Goal: Information Seeking & Learning: Learn about a topic

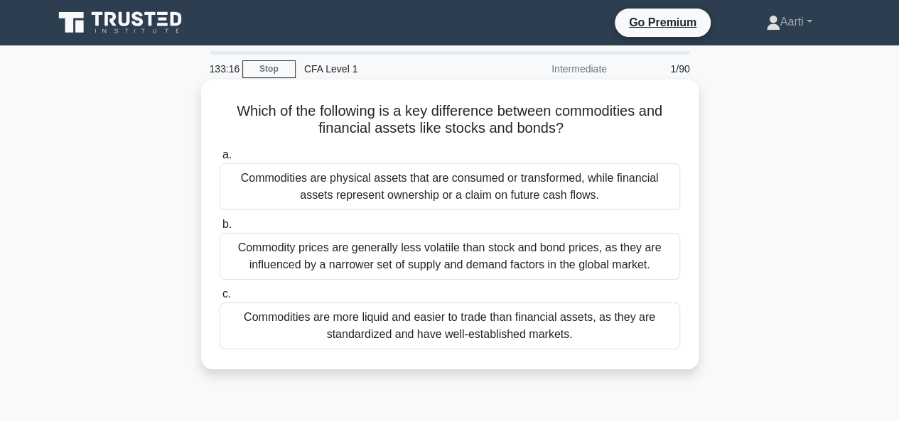
click at [340, 320] on div "Commodities are more liquid and easier to trade than financial assets, as they …" at bounding box center [450, 326] width 460 height 47
click at [220, 299] on input "c. Commodities are more liquid and easier to trade than financial assets, as th…" at bounding box center [220, 294] width 0 height 9
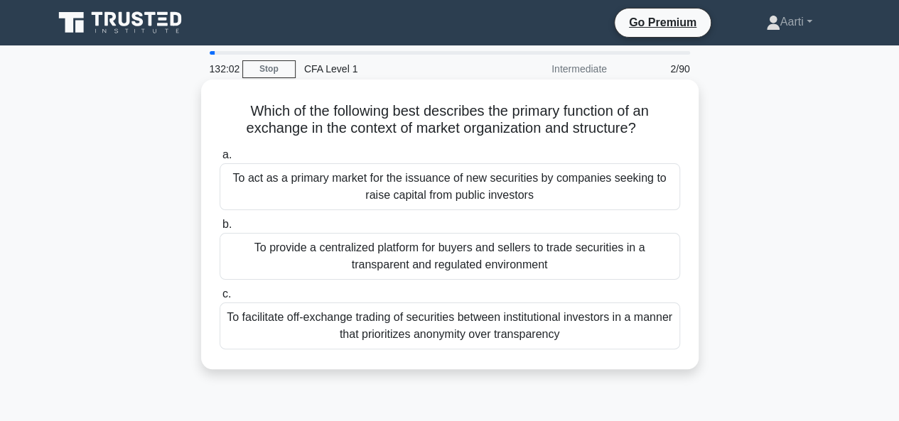
click at [450, 252] on div "To provide a centralized platform for buyers and sellers to trade securities in…" at bounding box center [450, 256] width 460 height 47
click at [220, 229] on input "b. To provide a centralized platform for buyers and sellers to trade securities…" at bounding box center [220, 224] width 0 height 9
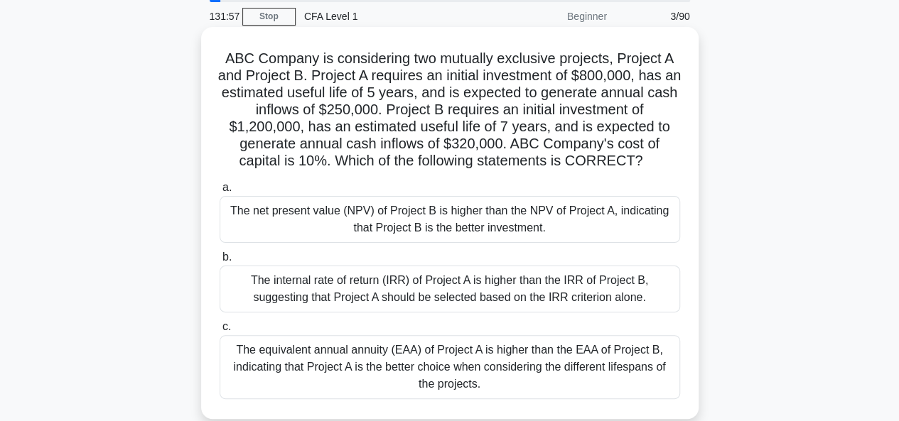
scroll to position [52, 0]
click at [463, 224] on div "The net present value (NPV) of Project B is higher than the NPV of Project A, i…" at bounding box center [450, 220] width 460 height 47
click at [220, 193] on input "a. The net present value (NPV) of Project B is higher than the NPV of Project A…" at bounding box center [220, 188] width 0 height 9
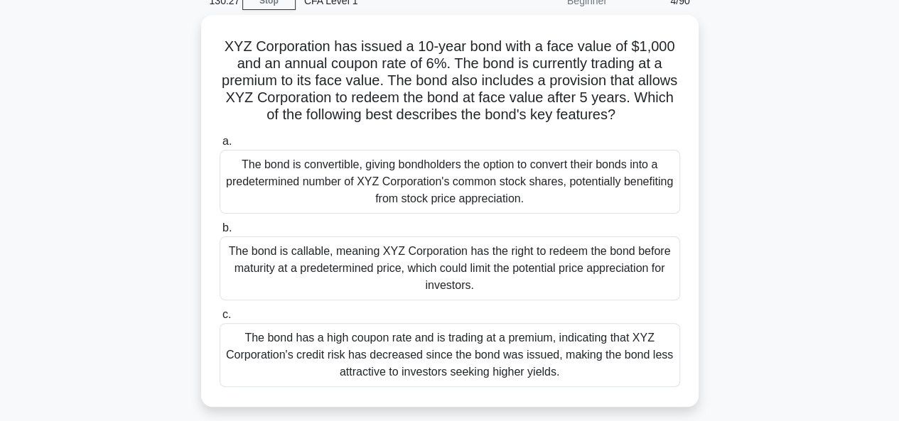
scroll to position [69, 0]
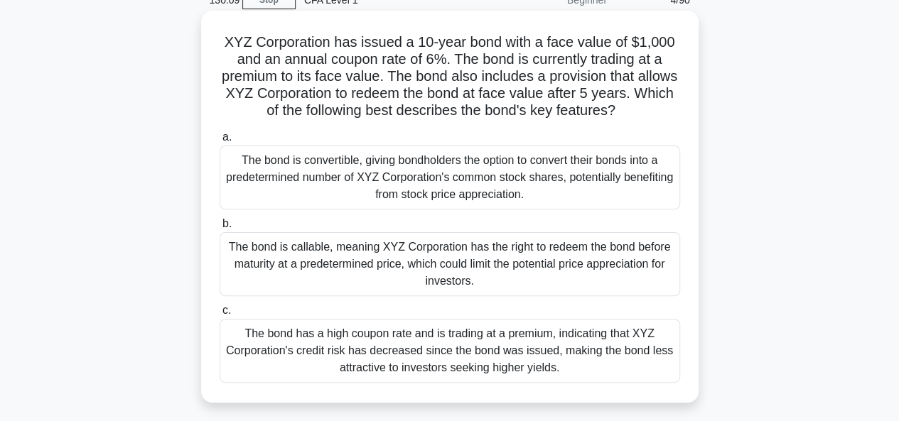
click at [501, 264] on div "The bond is callable, meaning XYZ Corporation has the right to redeem the bond …" at bounding box center [450, 264] width 460 height 64
click at [220, 229] on input "b. The bond is callable, meaning XYZ Corporation has the right to redeem the bo…" at bounding box center [220, 224] width 0 height 9
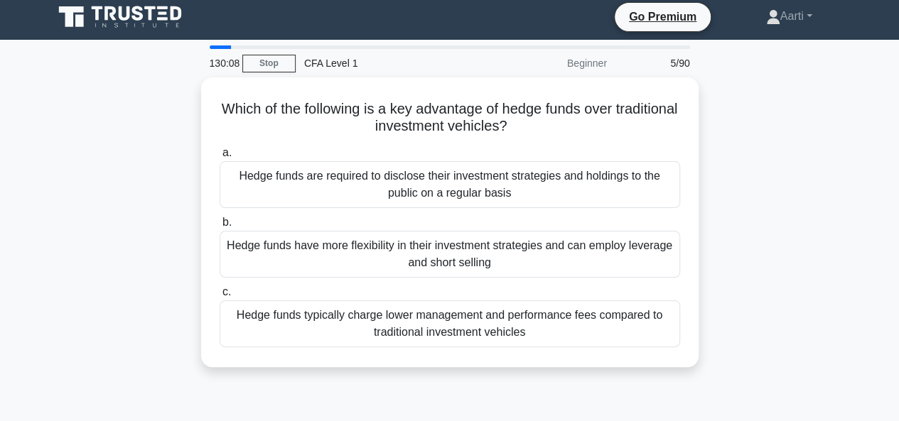
scroll to position [0, 0]
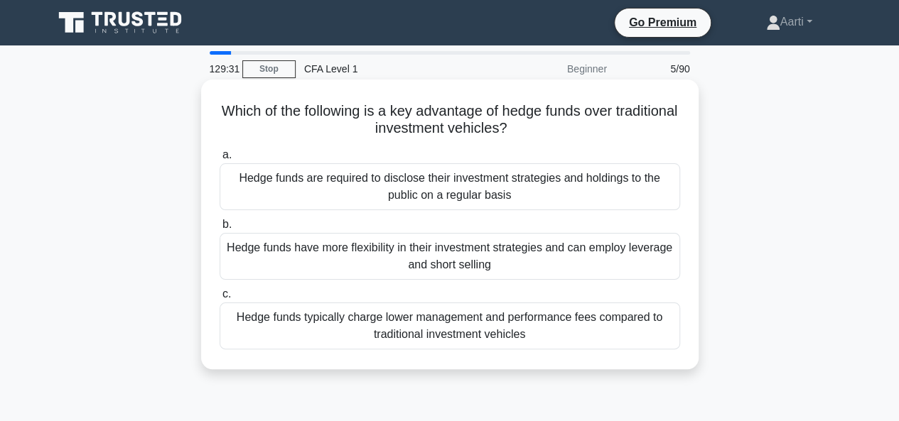
click at [369, 249] on div "Hedge funds have more flexibility in their investment strategies and can employ…" at bounding box center [450, 256] width 460 height 47
click at [220, 229] on input "b. Hedge funds have more flexibility in their investment strategies and can emp…" at bounding box center [220, 224] width 0 height 9
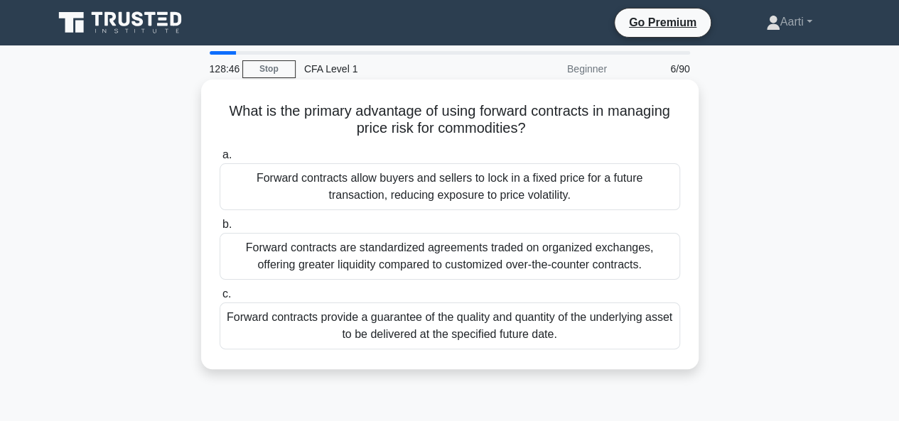
click at [411, 189] on div "Forward contracts allow buyers and sellers to lock in a fixed price for a futur…" at bounding box center [450, 186] width 460 height 47
click at [220, 160] on input "a. Forward contracts allow buyers and sellers to lock in a fixed price for a fu…" at bounding box center [220, 155] width 0 height 9
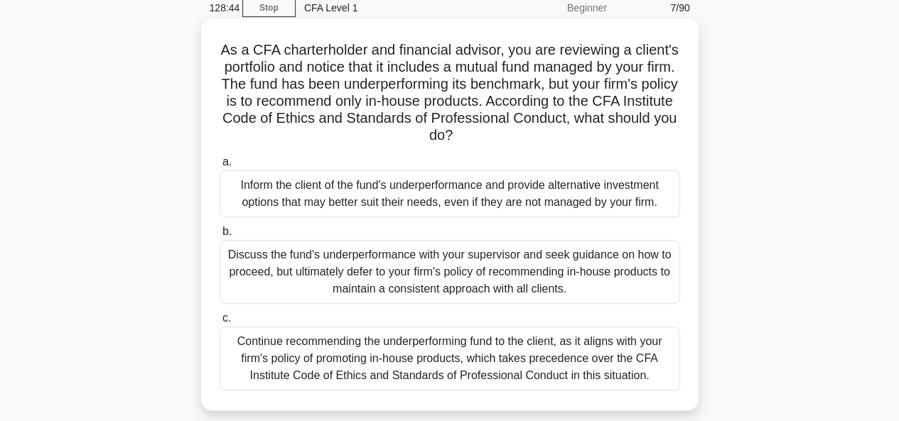
scroll to position [63, 0]
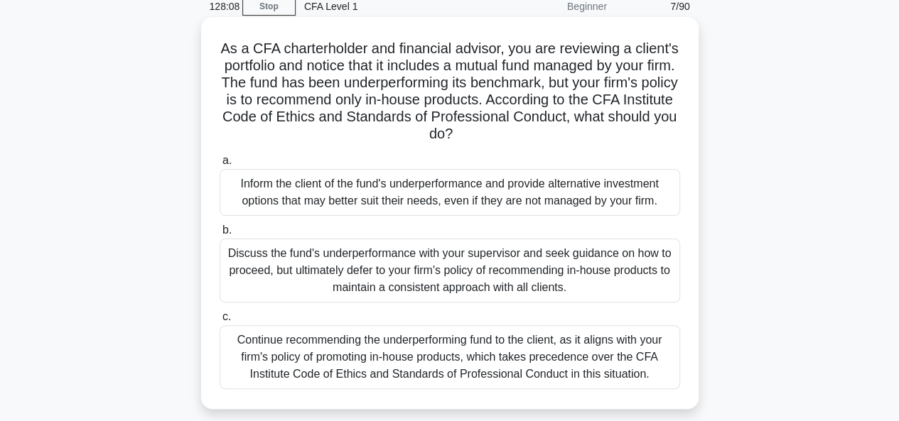
click at [544, 271] on div "Discuss the fund's underperformance with your supervisor and seek guidance on h…" at bounding box center [450, 271] width 460 height 64
click at [220, 235] on input "b. Discuss the fund's underperformance with your supervisor and seek guidance o…" at bounding box center [220, 230] width 0 height 9
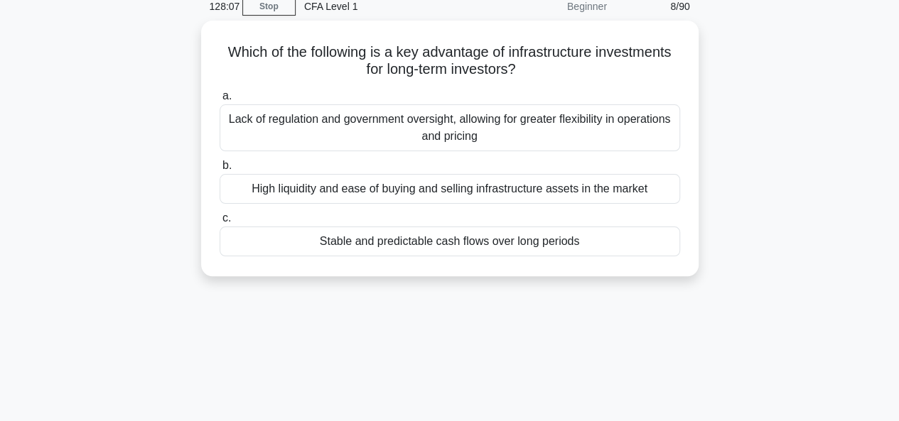
scroll to position [0, 0]
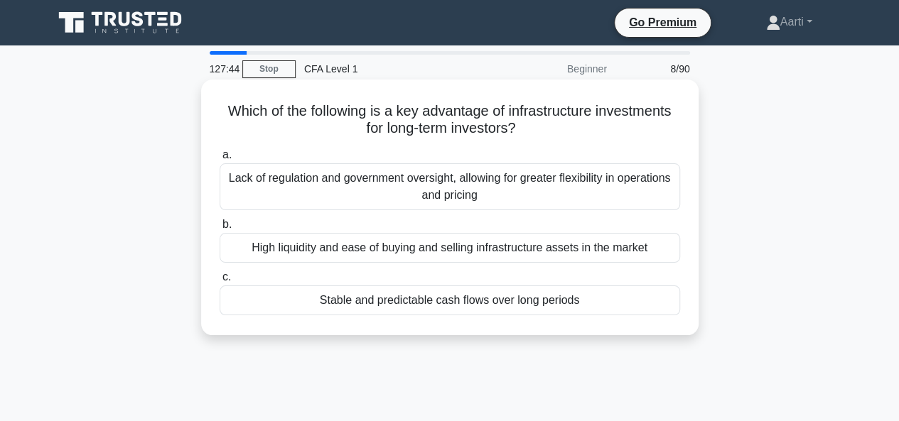
click at [494, 302] on div "Stable and predictable cash flows over long periods" at bounding box center [450, 301] width 460 height 30
click at [220, 282] on input "c. Stable and predictable cash flows over long periods" at bounding box center [220, 277] width 0 height 9
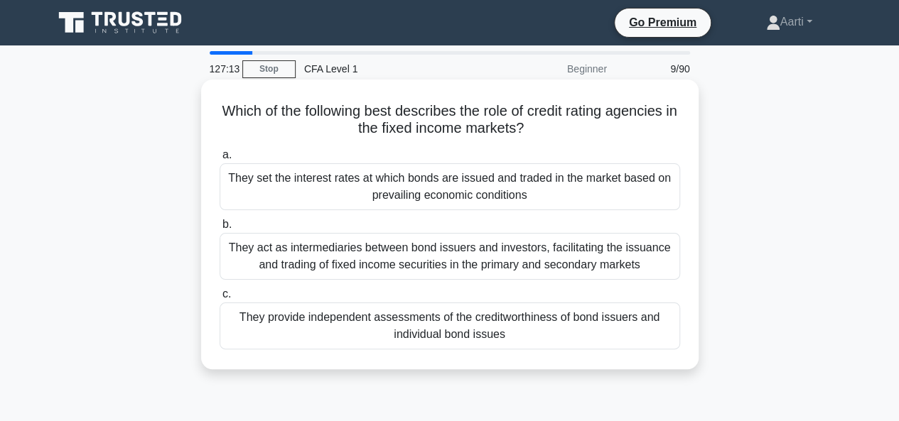
click at [454, 318] on div "They provide independent assessments of the creditworthiness of bond issuers an…" at bounding box center [450, 326] width 460 height 47
click at [220, 299] on input "c. They provide independent assessments of the creditworthiness of bond issuers…" at bounding box center [220, 294] width 0 height 9
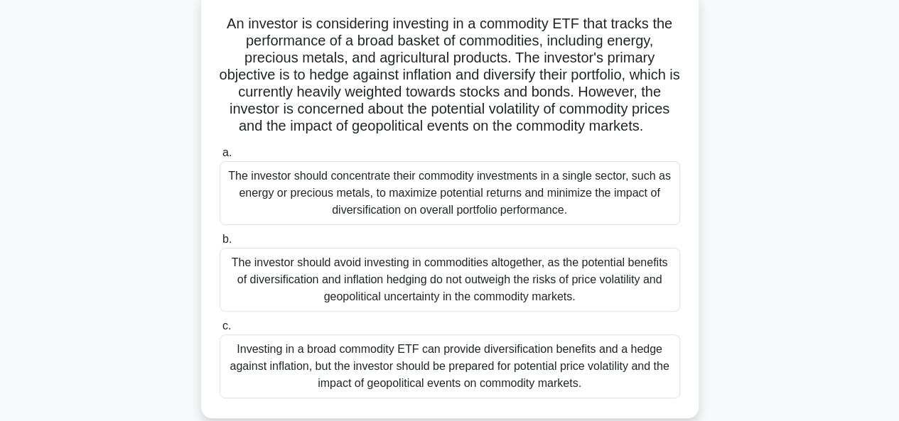
scroll to position [90, 0]
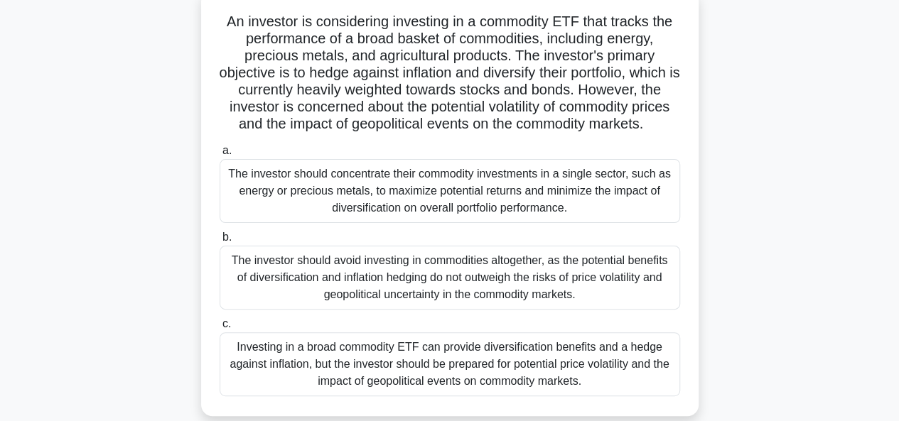
click at [446, 370] on div "Investing in a broad commodity ETF can provide diversification benefits and a h…" at bounding box center [450, 364] width 460 height 64
click at [220, 329] on input "c. Investing in a broad commodity ETF can provide diversification benefits and …" at bounding box center [220, 324] width 0 height 9
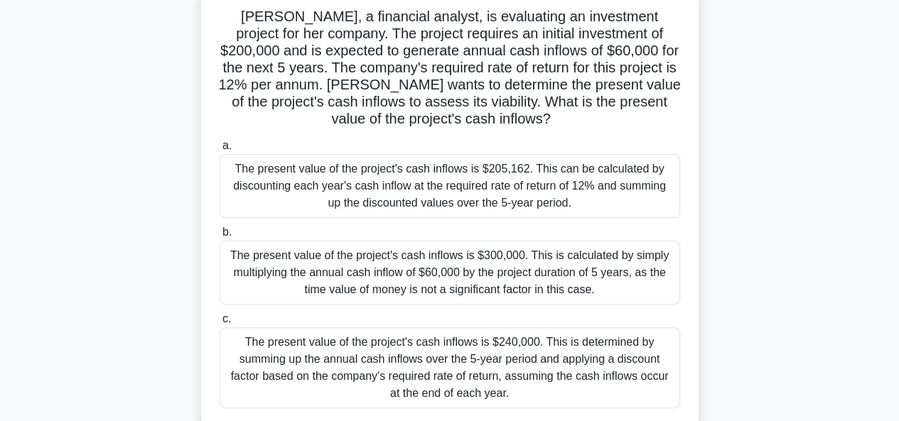
scroll to position [93, 0]
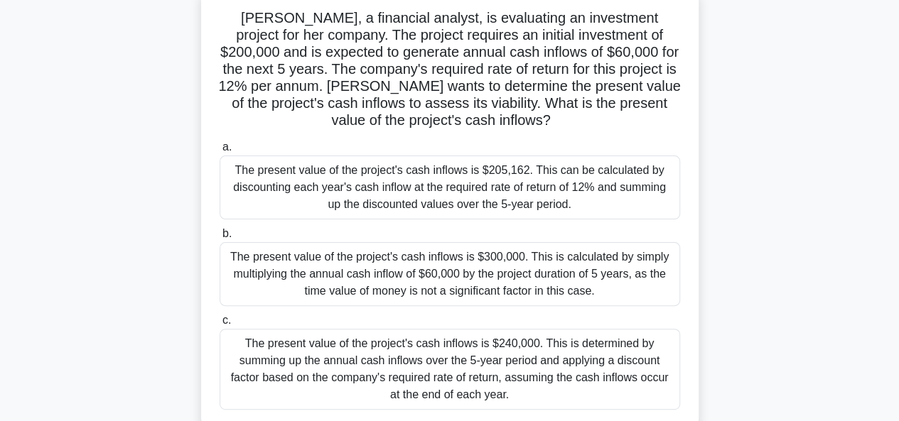
click at [452, 282] on div "The present value of the project's cash inflows is $300,000. This is calculated…" at bounding box center [450, 274] width 460 height 64
click at [220, 239] on input "b. The present value of the project's cash inflows is $300,000. This is calcula…" at bounding box center [220, 233] width 0 height 9
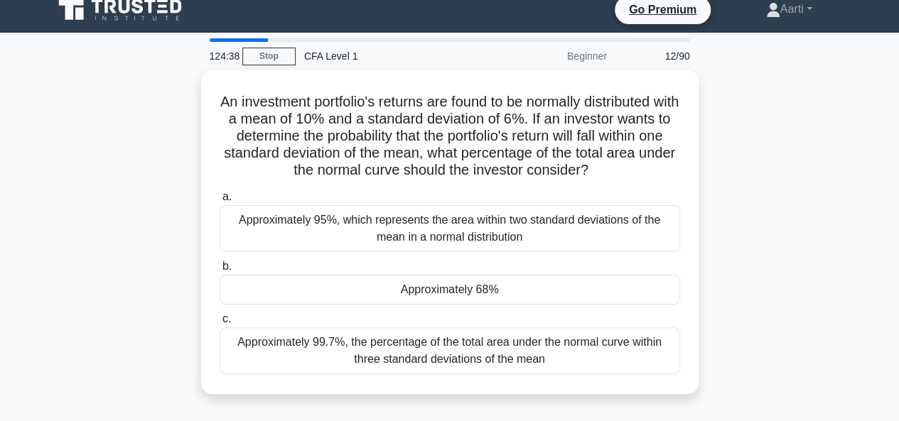
scroll to position [0, 0]
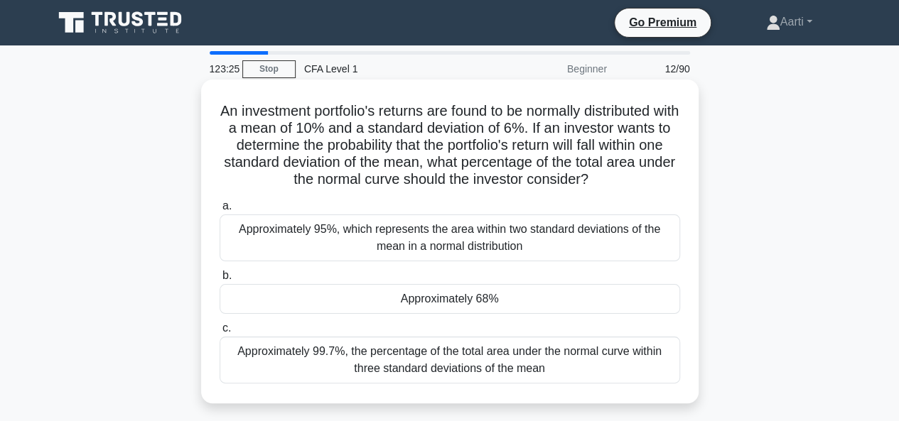
click at [456, 303] on div "Approximately 68%" at bounding box center [450, 299] width 460 height 30
click at [220, 281] on input "b. Approximately 68%" at bounding box center [220, 275] width 0 height 9
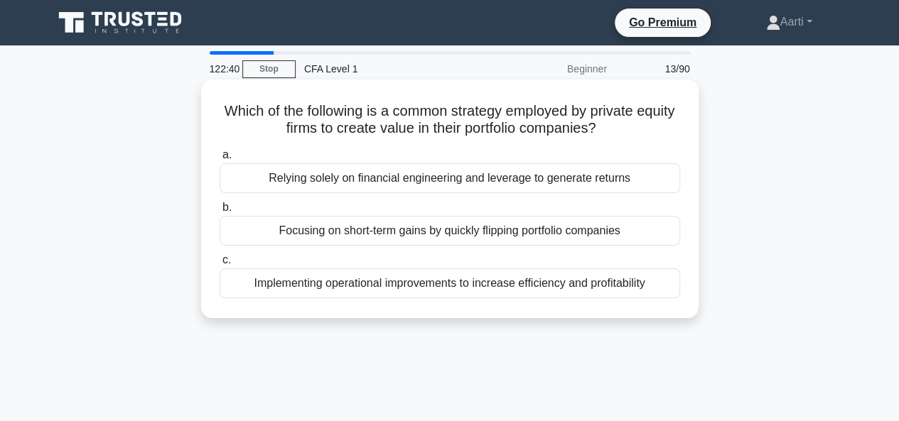
click at [436, 274] on div "Implementing operational improvements to increase efficiency and profitability" at bounding box center [450, 284] width 460 height 30
click at [220, 265] on input "c. Implementing operational improvements to increase efficiency and profitabili…" at bounding box center [220, 260] width 0 height 9
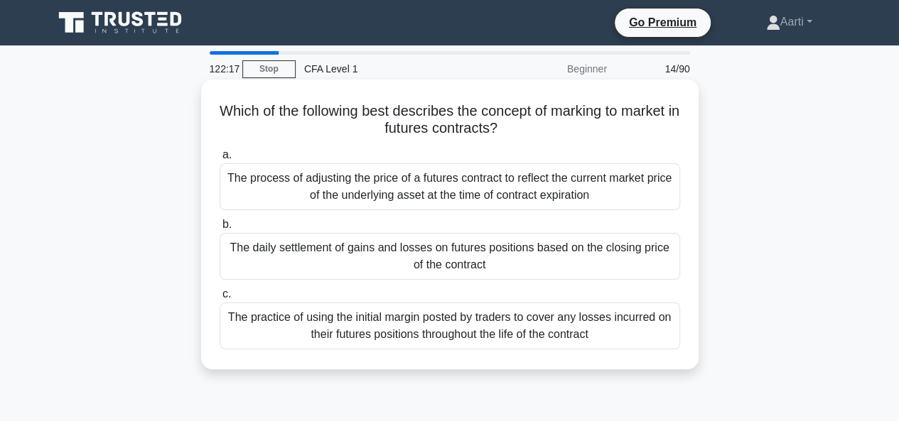
click at [460, 257] on div "The daily settlement of gains and losses on futures positions based on the clos…" at bounding box center [450, 256] width 460 height 47
click at [220, 229] on input "b. The daily settlement of gains and losses on futures positions based on the c…" at bounding box center [220, 224] width 0 height 9
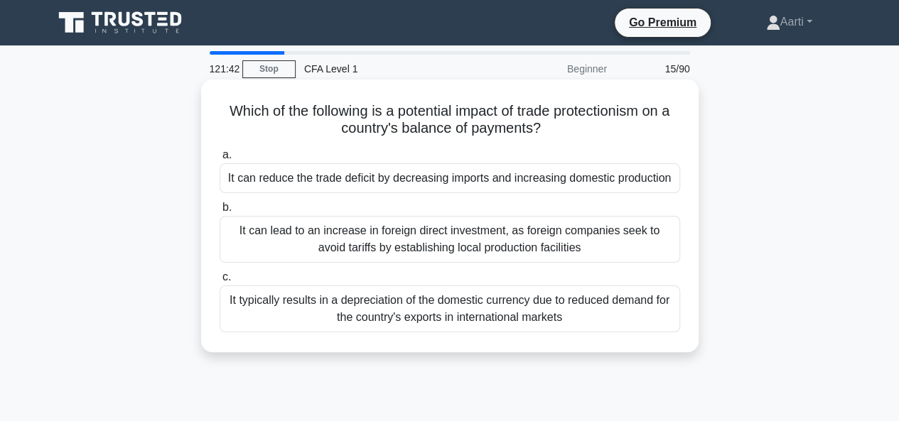
click at [395, 183] on div "It can reduce the trade deficit by decreasing imports and increasing domestic p…" at bounding box center [450, 178] width 460 height 30
click at [220, 160] on input "a. It can reduce the trade deficit by decreasing imports and increasing domesti…" at bounding box center [220, 155] width 0 height 9
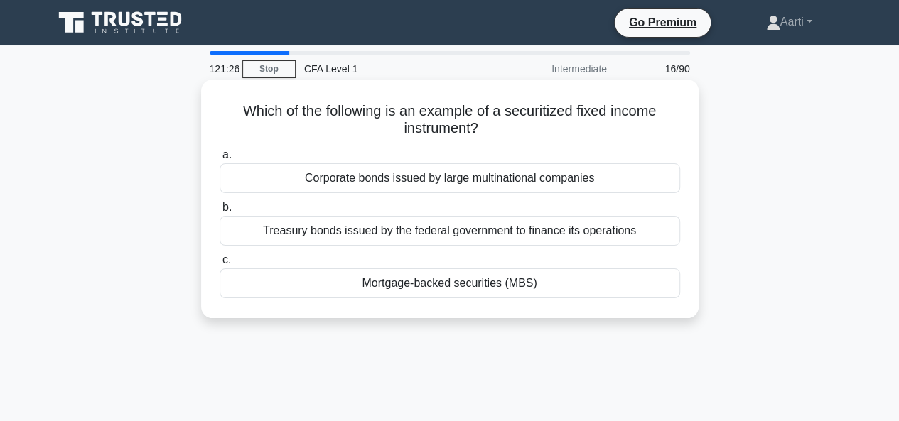
click at [483, 288] on div "Mortgage-backed securities (MBS)" at bounding box center [450, 284] width 460 height 30
click at [220, 265] on input "c. Mortgage-backed securities (MBS)" at bounding box center [220, 260] width 0 height 9
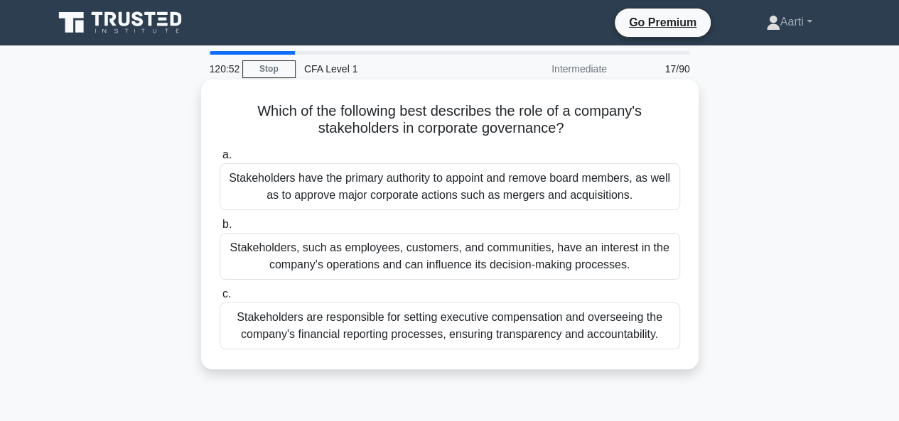
click at [388, 257] on div "Stakeholders, such as employees, customers, and communities, have an interest i…" at bounding box center [450, 256] width 460 height 47
click at [220, 229] on input "b. Stakeholders, such as employees, customers, and communities, have an interes…" at bounding box center [220, 224] width 0 height 9
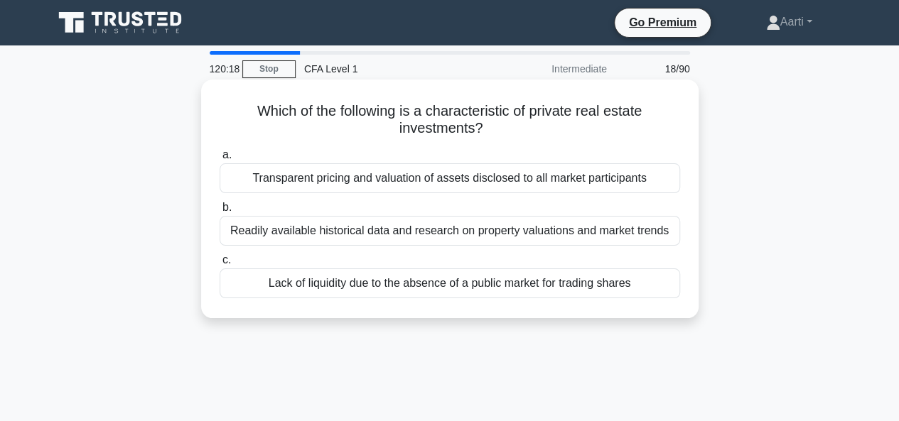
click at [382, 291] on div "Lack of liquidity due to the absence of a public market for trading shares" at bounding box center [450, 284] width 460 height 30
click at [220, 265] on input "c. Lack of liquidity due to the absence of a public market for trading shares" at bounding box center [220, 260] width 0 height 9
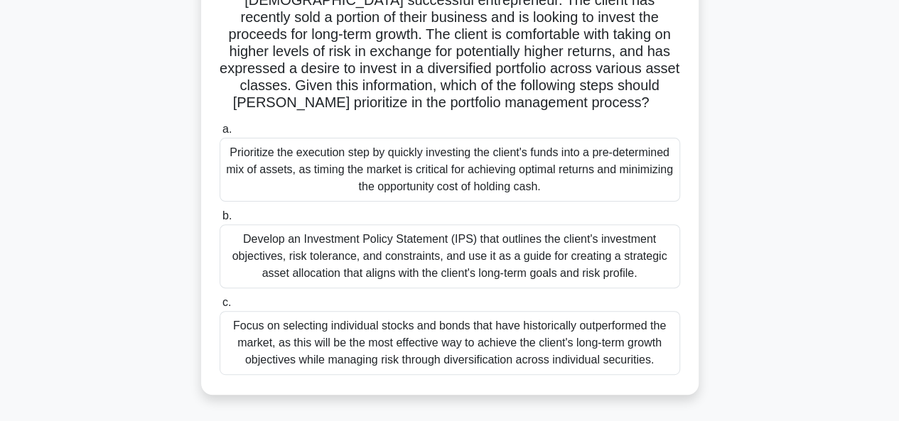
scroll to position [130, 0]
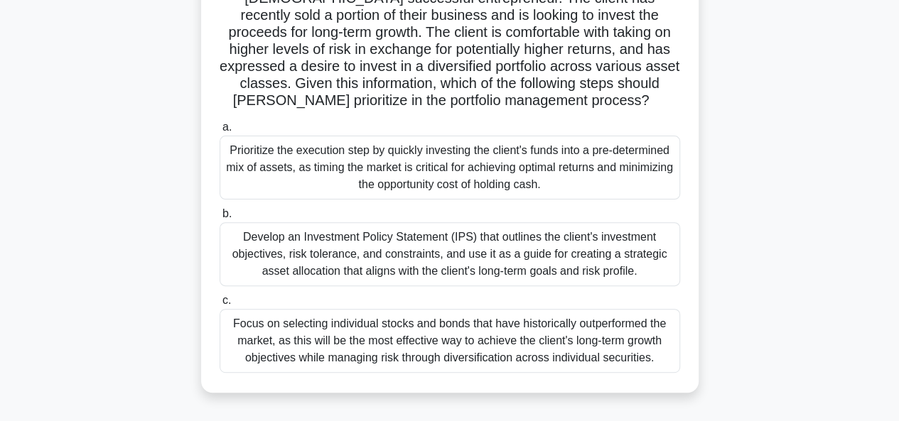
click at [513, 247] on div "Develop an Investment Policy Statement (IPS) that outlines the client's investm…" at bounding box center [450, 254] width 460 height 64
click at [220, 219] on input "b. Develop an Investment Policy Statement (IPS) that outlines the client's inve…" at bounding box center [220, 214] width 0 height 9
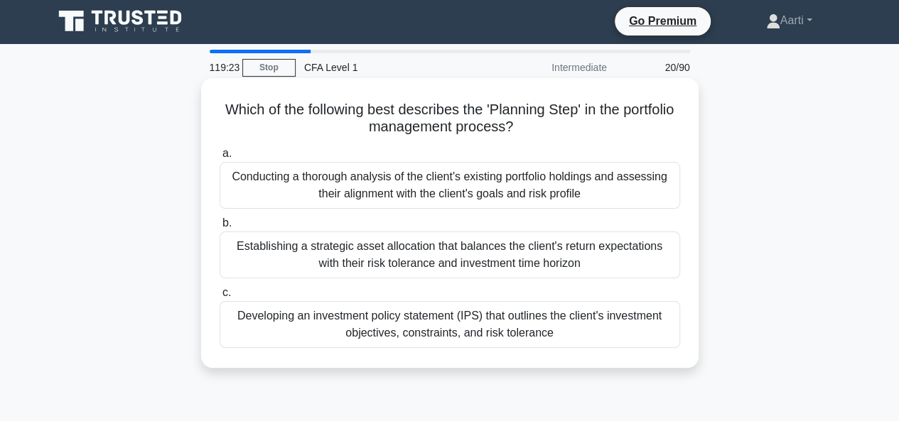
scroll to position [0, 0]
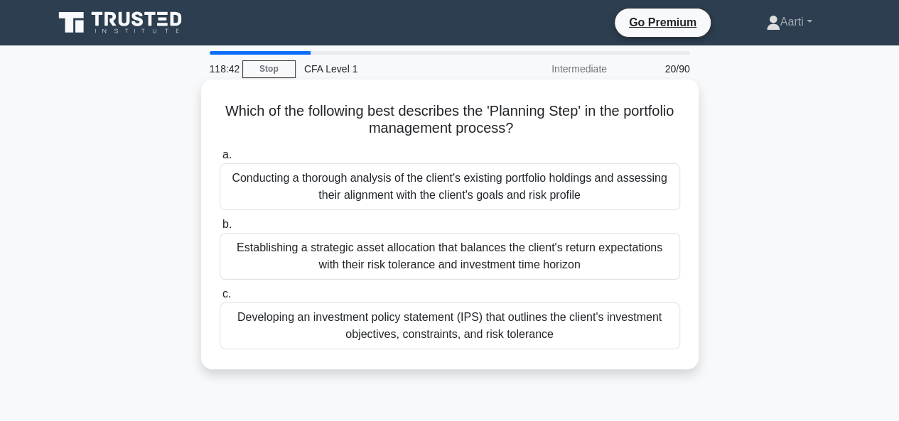
click at [489, 324] on div "Developing an investment policy statement (IPS) that outlines the client's inve…" at bounding box center [450, 326] width 460 height 47
click at [220, 299] on input "c. Developing an investment policy statement (IPS) that outlines the client's i…" at bounding box center [220, 294] width 0 height 9
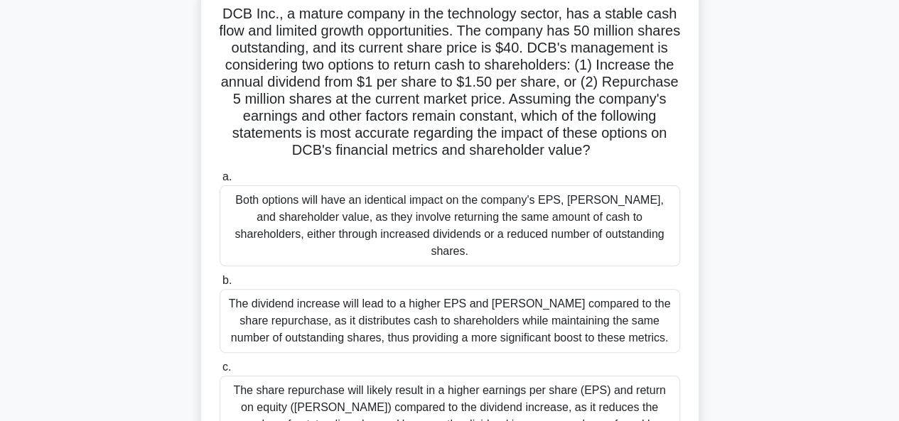
scroll to position [105, 0]
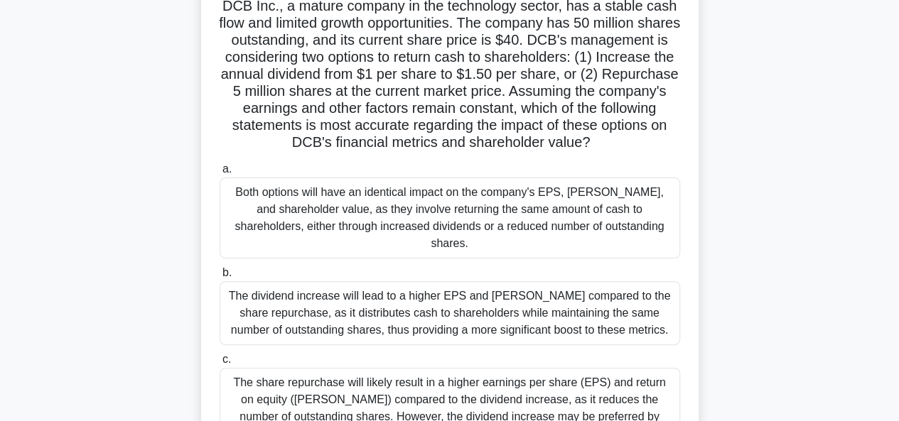
click at [374, 378] on div "The share repurchase will likely result in a higher earnings per share (EPS) an…" at bounding box center [450, 408] width 460 height 81
click at [220, 364] on input "c. The share repurchase will likely result in a higher earnings per share (EPS)…" at bounding box center [220, 359] width 0 height 9
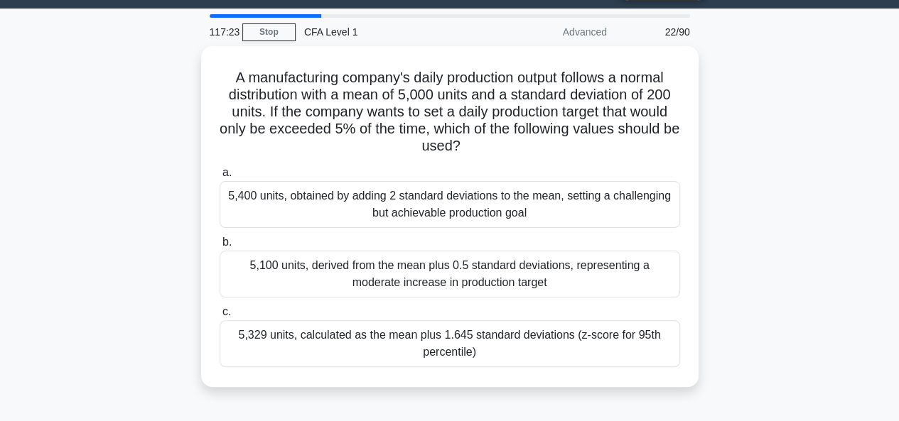
scroll to position [36, 0]
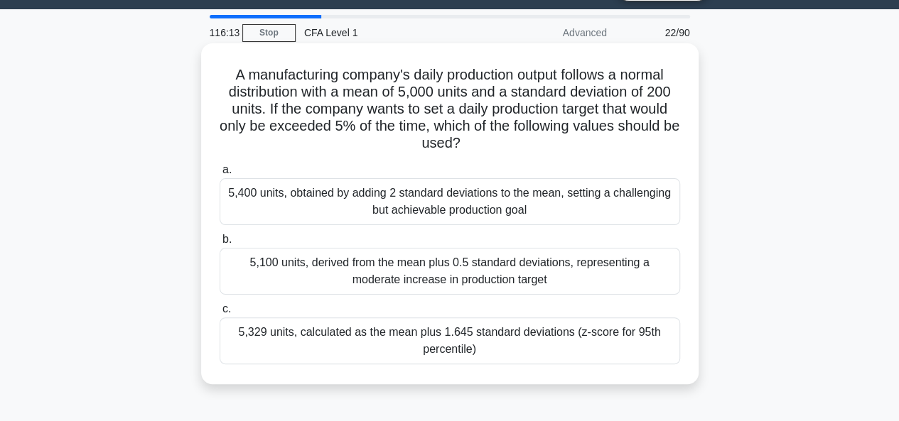
click at [342, 349] on div "5,329 units, calculated as the mean plus 1.645 standard deviations (z-score for…" at bounding box center [450, 341] width 460 height 47
click at [220, 314] on input "c. 5,329 units, calculated as the mean plus 1.645 standard deviations (z-score …" at bounding box center [220, 309] width 0 height 9
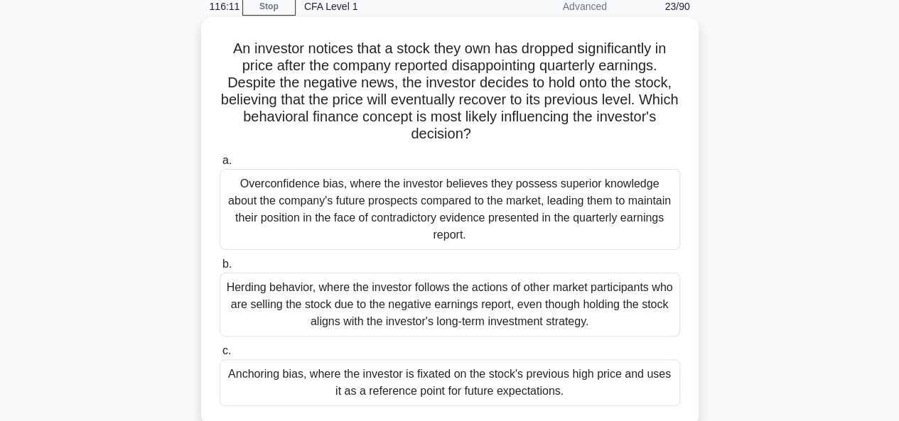
scroll to position [67, 0]
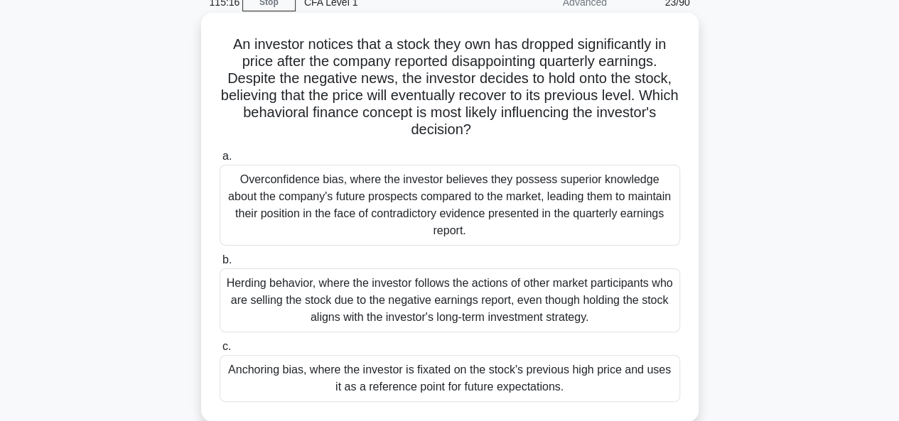
click at [550, 363] on div "Anchoring bias, where the investor is fixated on the stock's previous high pric…" at bounding box center [450, 378] width 460 height 47
click at [220, 352] on input "c. Anchoring bias, where the investor is fixated on the stock's previous high p…" at bounding box center [220, 346] width 0 height 9
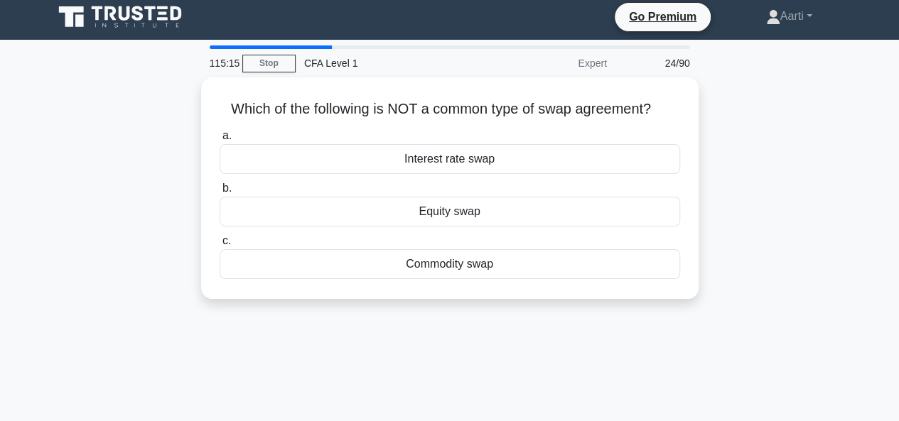
scroll to position [0, 0]
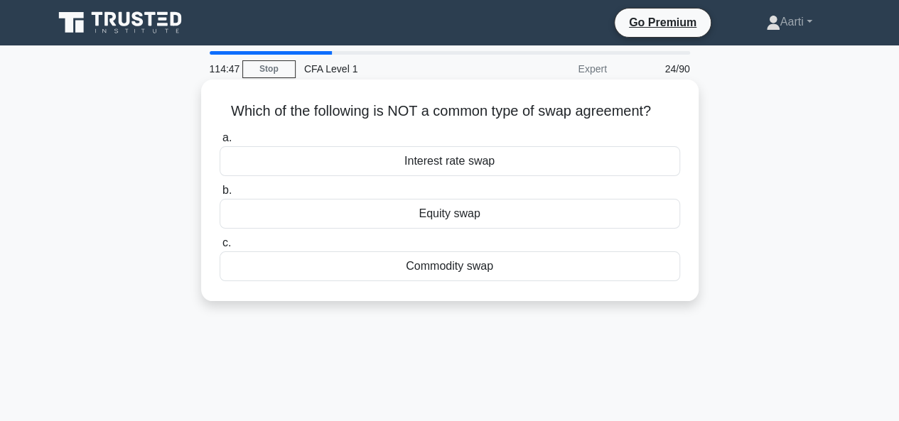
click at [425, 212] on div "Equity swap" at bounding box center [450, 214] width 460 height 30
click at [220, 195] on input "b. Equity swap" at bounding box center [220, 190] width 0 height 9
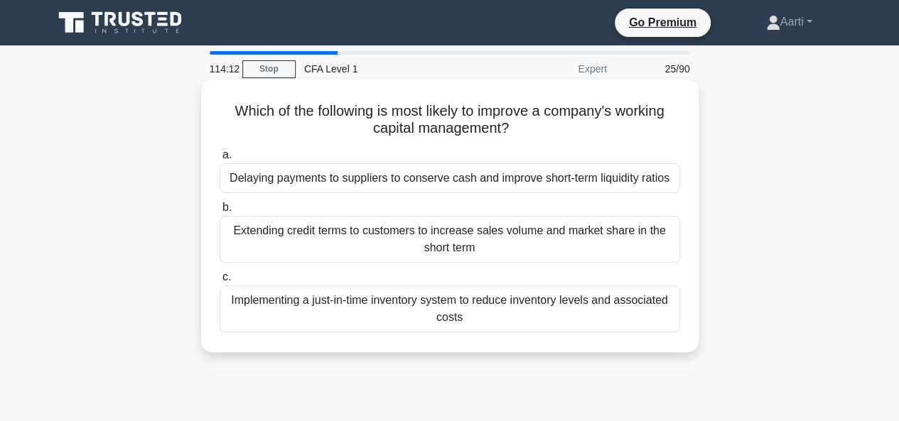
click at [493, 298] on div "Implementing a just-in-time inventory system to reduce inventory levels and ass…" at bounding box center [450, 309] width 460 height 47
click at [220, 282] on input "c. Implementing a just-in-time inventory system to reduce inventory levels and …" at bounding box center [220, 277] width 0 height 9
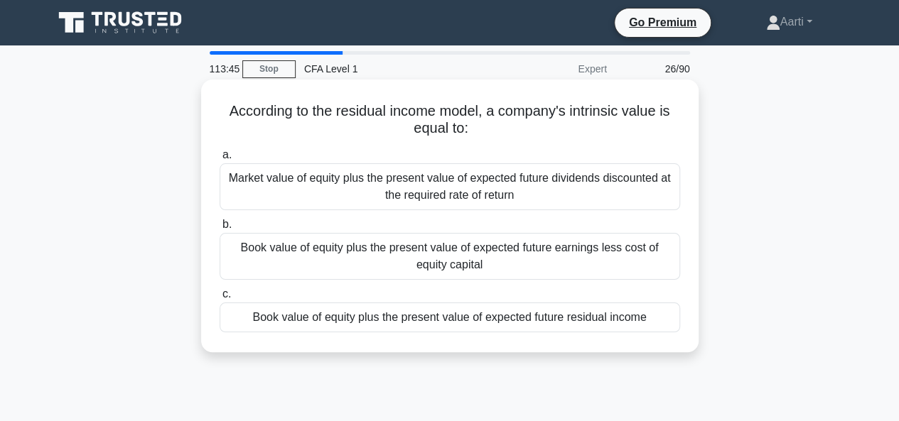
click at [475, 323] on div "Book value of equity plus the present value of expected future residual income" at bounding box center [450, 318] width 460 height 30
click at [220, 299] on input "c. Book value of equity plus the present value of expected future residual inco…" at bounding box center [220, 294] width 0 height 9
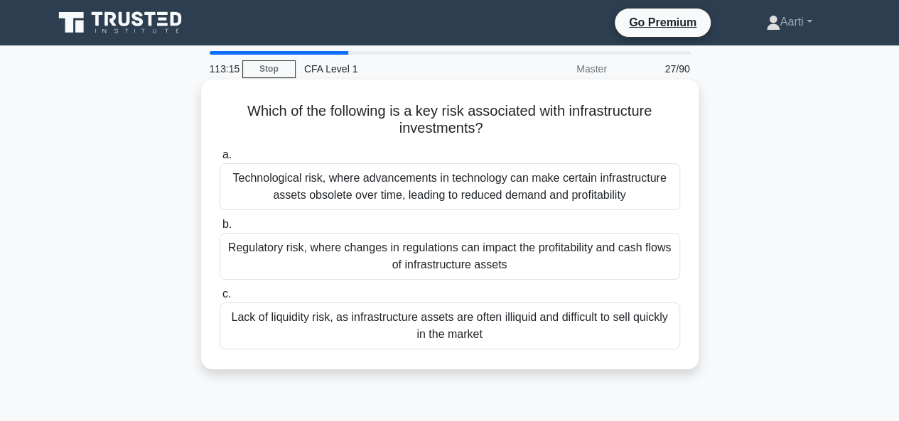
click at [366, 340] on div "Lack of liquidity risk, as infrastructure assets are often illiquid and difficu…" at bounding box center [450, 326] width 460 height 47
click at [220, 299] on input "c. Lack of liquidity risk, as infrastructure assets are often illiquid and diff…" at bounding box center [220, 294] width 0 height 9
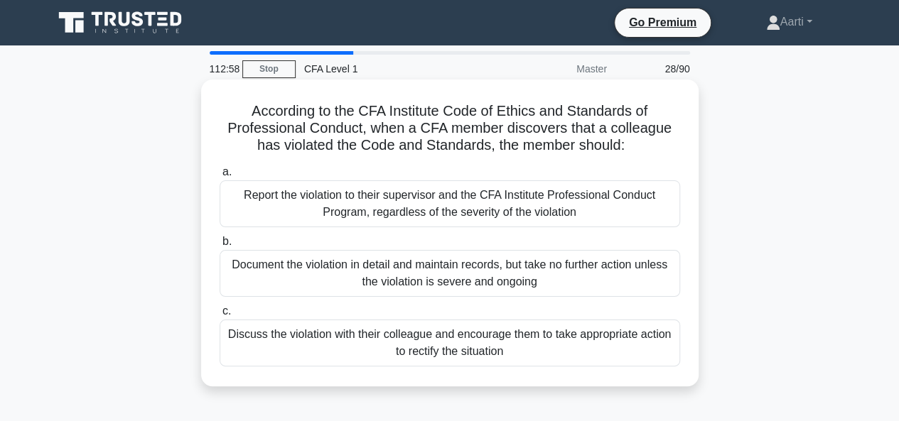
click at [404, 202] on div "Report the violation to their supervisor and the CFA Institute Professional Con…" at bounding box center [450, 203] width 460 height 47
click at [220, 177] on input "a. Report the violation to their supervisor and the CFA Institute Professional …" at bounding box center [220, 172] width 0 height 9
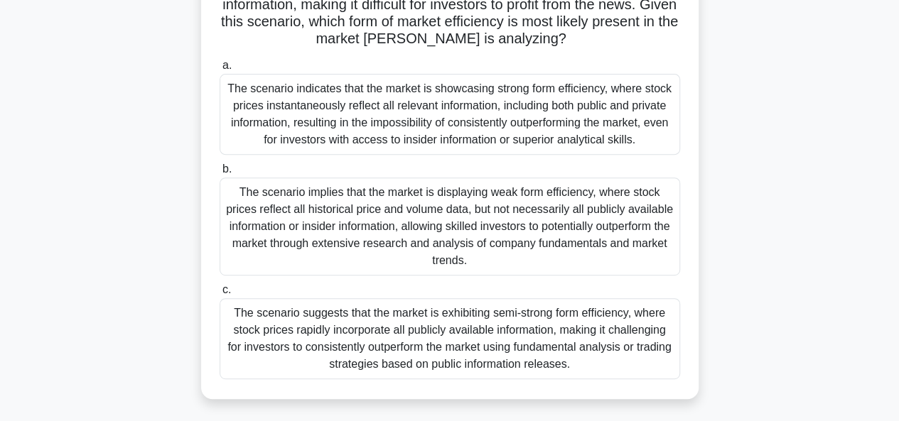
scroll to position [215, 0]
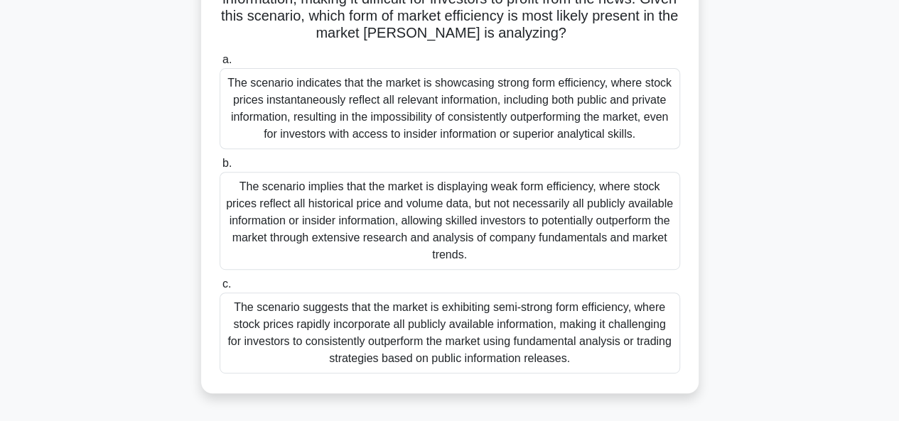
click at [384, 192] on div "The scenario implies that the market is displaying weak form efficiency, where …" at bounding box center [450, 221] width 460 height 98
click at [220, 168] on input "b. The scenario implies that the market is displaying weak form efficiency, whe…" at bounding box center [220, 163] width 0 height 9
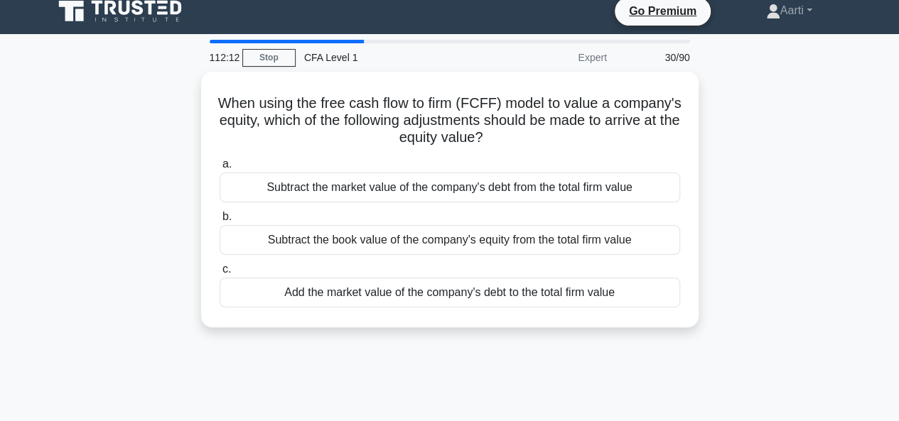
scroll to position [0, 0]
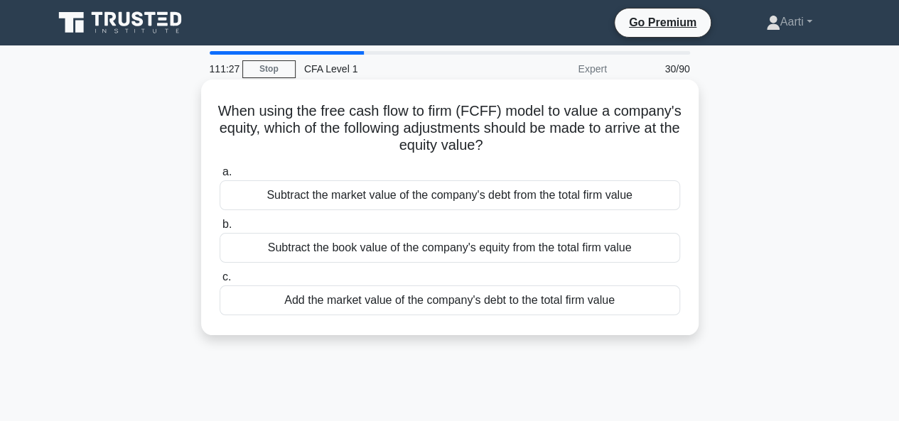
click at [442, 202] on div "Subtract the market value of the company's debt from the total firm value" at bounding box center [450, 195] width 460 height 30
click at [220, 177] on input "a. Subtract the market value of the company's debt from the total firm value" at bounding box center [220, 172] width 0 height 9
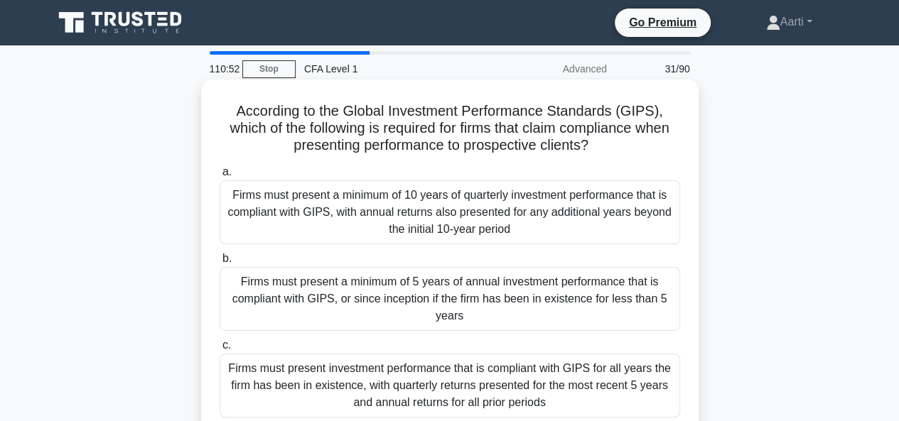
click at [432, 318] on div "Firms must present a minimum of 5 years of annual investment performance that i…" at bounding box center [450, 299] width 460 height 64
click at [220, 264] on input "b. Firms must present a minimum of 5 years of annual investment performance tha…" at bounding box center [220, 258] width 0 height 9
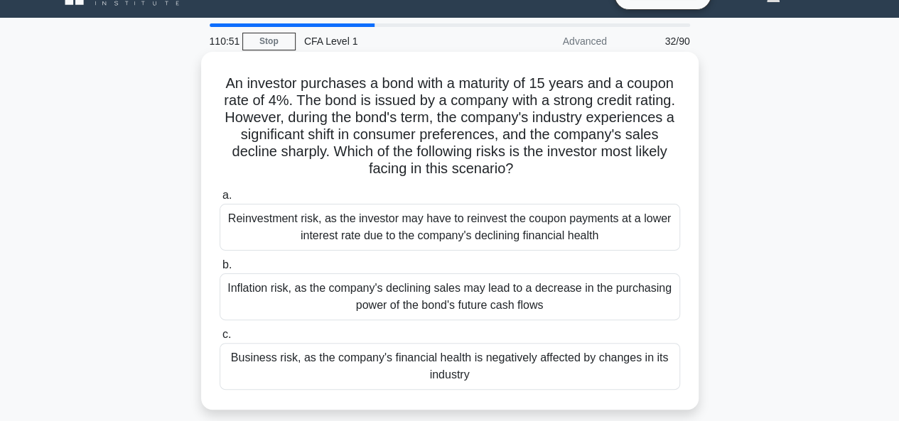
scroll to position [41, 0]
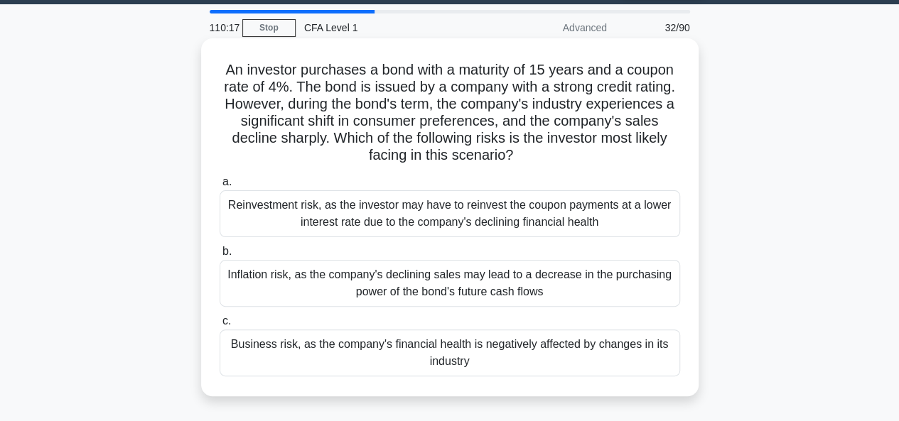
click at [499, 345] on div "Business risk, as the company's financial health is negatively affected by chan…" at bounding box center [450, 353] width 460 height 47
click at [220, 326] on input "c. Business risk, as the company's financial health is negatively affected by c…" at bounding box center [220, 321] width 0 height 9
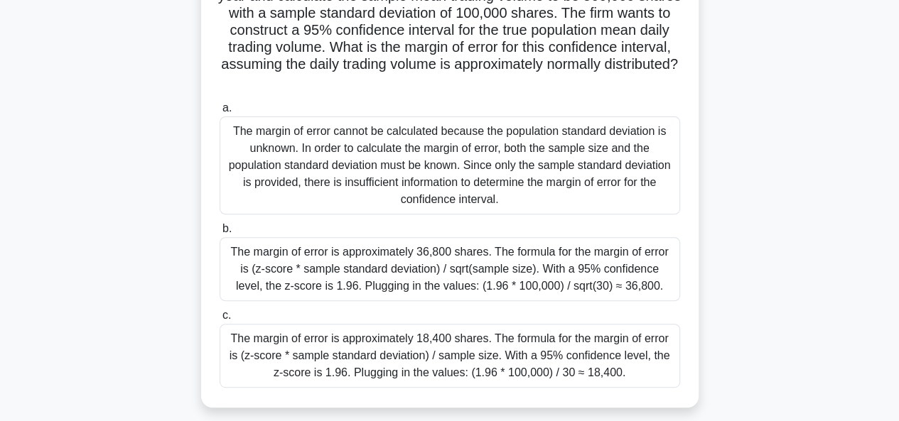
scroll to position [153, 0]
click at [499, 345] on div "The margin of error is approximately 18,400 shares. The formula for the margin …" at bounding box center [450, 355] width 460 height 64
click at [220, 320] on input "c. The margin of error is approximately 18,400 shares. The formula for the marg…" at bounding box center [220, 314] width 0 height 9
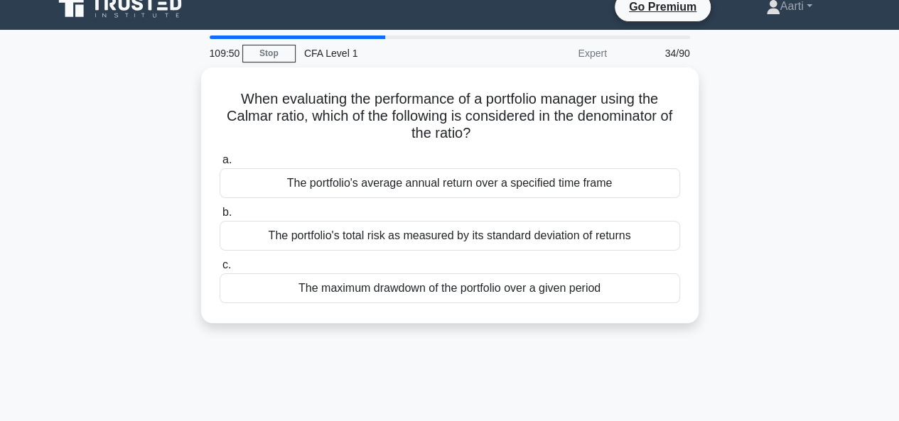
scroll to position [0, 0]
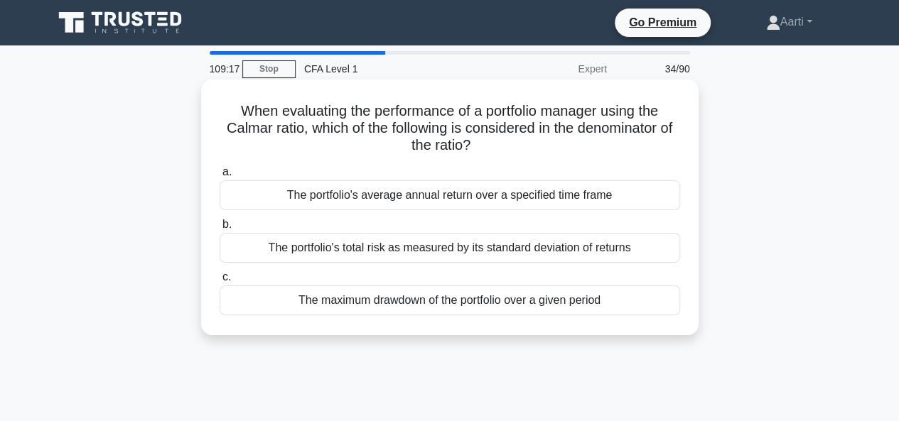
click at [411, 302] on div "The maximum drawdown of the portfolio over a given period" at bounding box center [450, 301] width 460 height 30
click at [220, 282] on input "c. The maximum drawdown of the portfolio over a given period" at bounding box center [220, 277] width 0 height 9
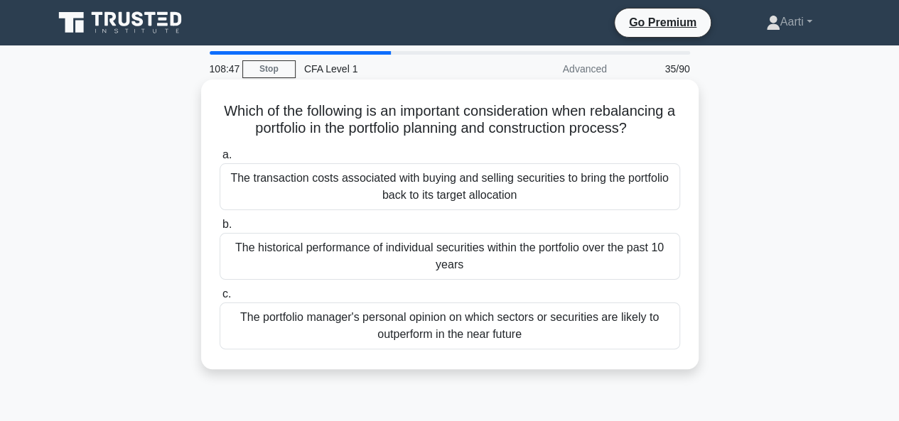
click at [377, 196] on div "The transaction costs associated with buying and selling securities to bring th…" at bounding box center [450, 186] width 460 height 47
click at [220, 160] on input "a. The transaction costs associated with buying and selling securities to bring…" at bounding box center [220, 155] width 0 height 9
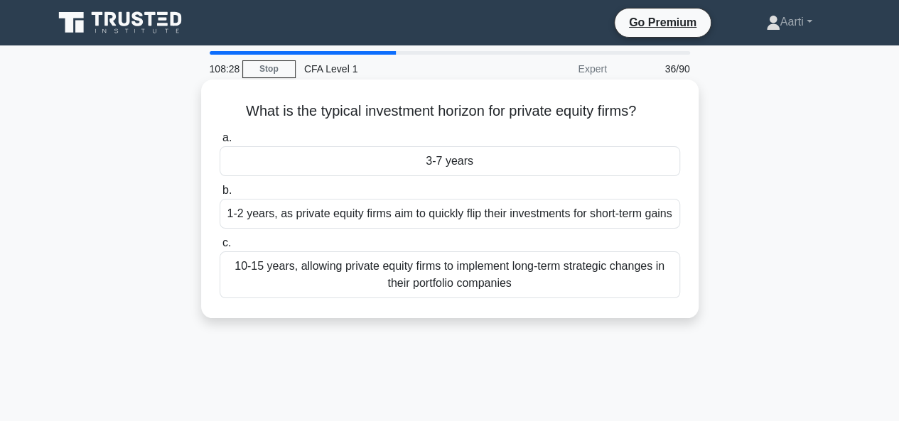
click at [443, 173] on div "3-7 years" at bounding box center [450, 161] width 460 height 30
click at [220, 143] on input "a. 3-7 years" at bounding box center [220, 138] width 0 height 9
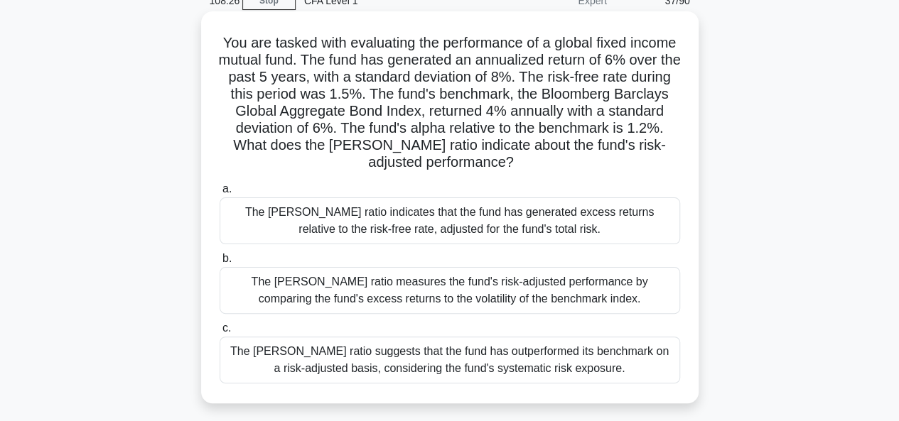
scroll to position [69, 0]
click at [498, 227] on div "The [PERSON_NAME] ratio indicates that the fund has generated excess returns re…" at bounding box center [450, 220] width 460 height 47
click at [220, 193] on input "a. The [PERSON_NAME] ratio indicates that the fund has generated excess returns…" at bounding box center [220, 188] width 0 height 9
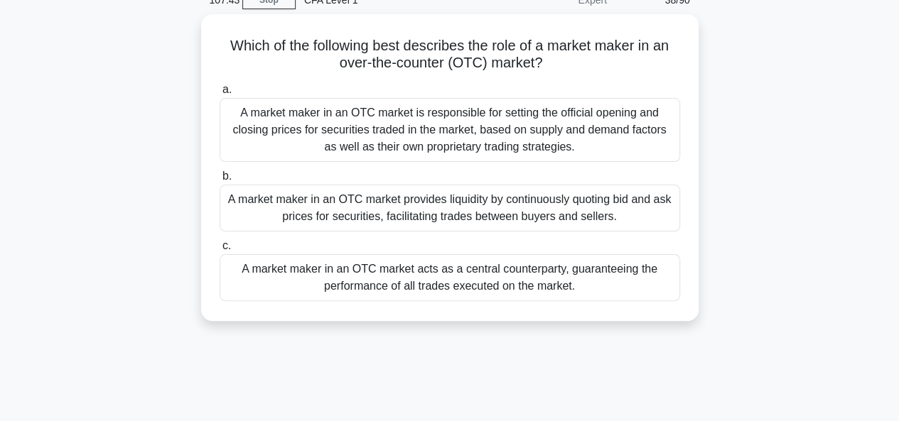
scroll to position [0, 0]
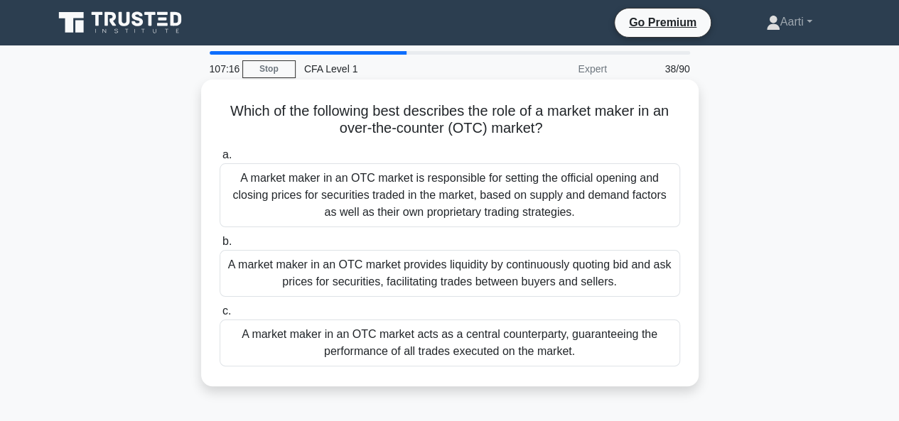
click at [469, 275] on div "A market maker in an OTC market provides liquidity by continuously quoting bid …" at bounding box center [450, 273] width 460 height 47
click at [220, 247] on input "b. A market maker in an OTC market provides liquidity by continuously quoting b…" at bounding box center [220, 241] width 0 height 9
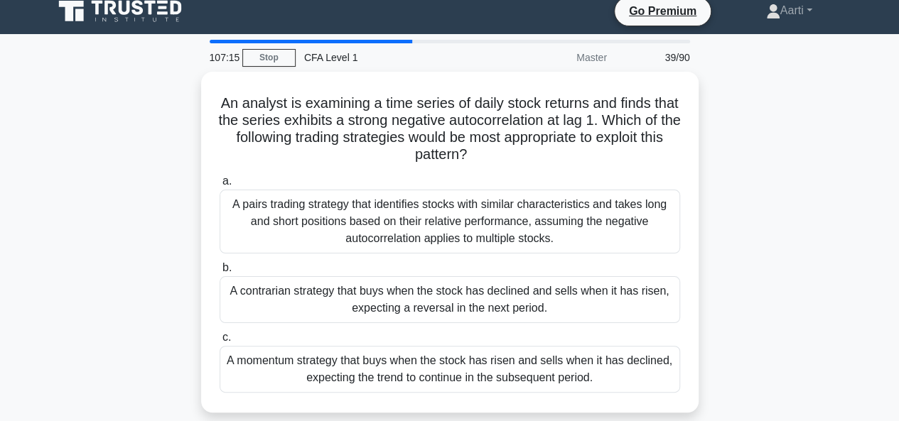
scroll to position [20, 0]
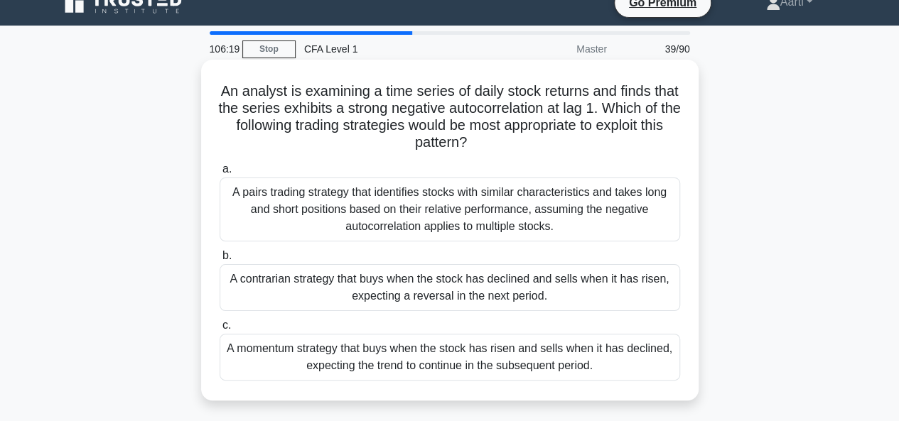
click at [436, 291] on div "A contrarian strategy that buys when the stock has declined and sells when it h…" at bounding box center [450, 287] width 460 height 47
click at [220, 261] on input "b. A contrarian strategy that buys when the stock has declined and sells when i…" at bounding box center [220, 256] width 0 height 9
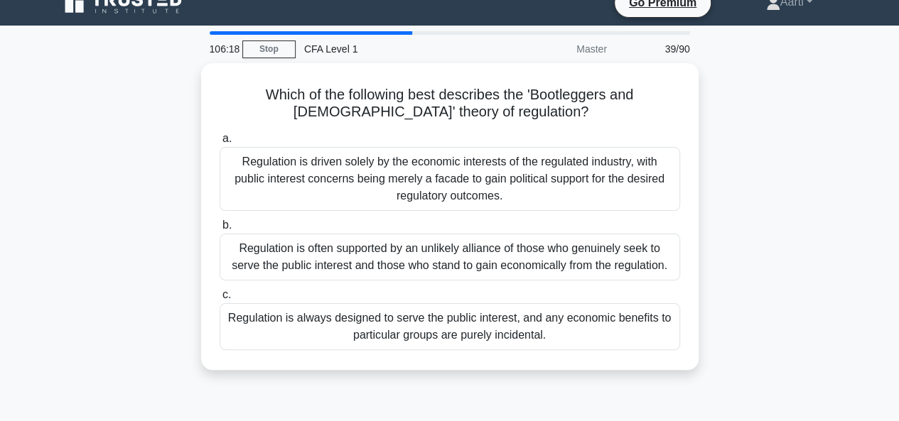
scroll to position [0, 0]
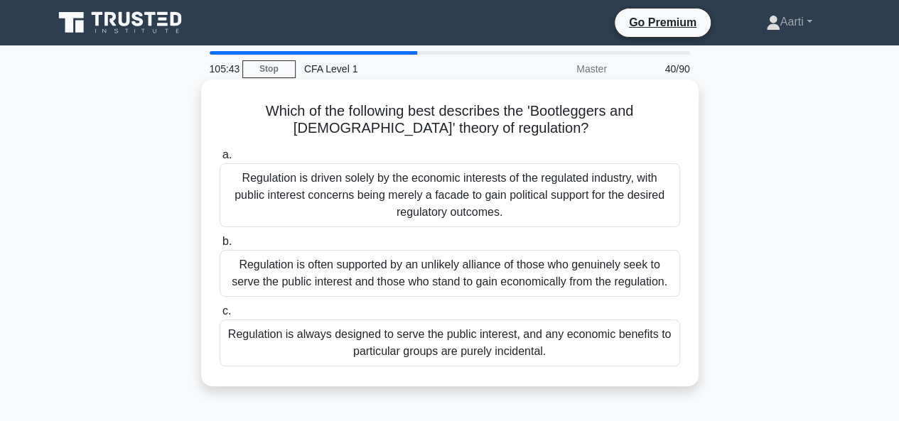
click at [352, 277] on div "Regulation is often supported by an unlikely alliance of those who genuinely se…" at bounding box center [450, 273] width 460 height 47
click at [220, 247] on input "b. Regulation is often supported by an unlikely alliance of those who genuinely…" at bounding box center [220, 241] width 0 height 9
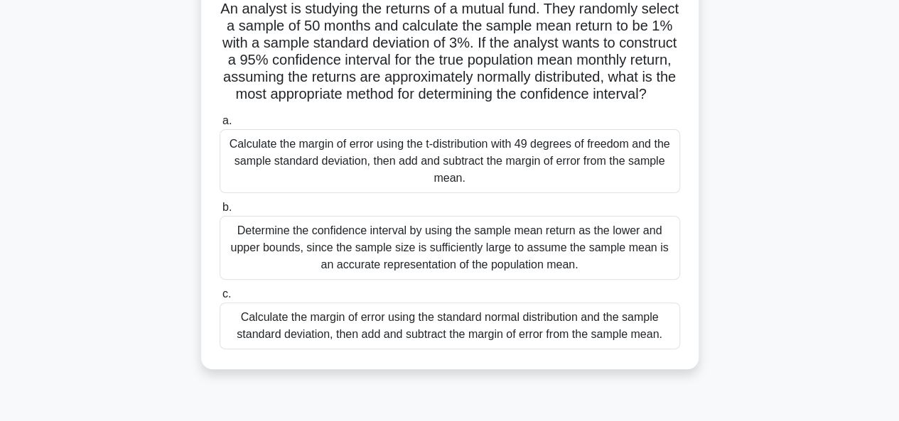
scroll to position [103, 0]
click at [475, 184] on div "Calculate the margin of error using the t-distribution with 49 degrees of freed…" at bounding box center [450, 161] width 460 height 64
click at [220, 125] on input "a. Calculate the margin of error using the t-distribution with 49 degrees of fr…" at bounding box center [220, 120] width 0 height 9
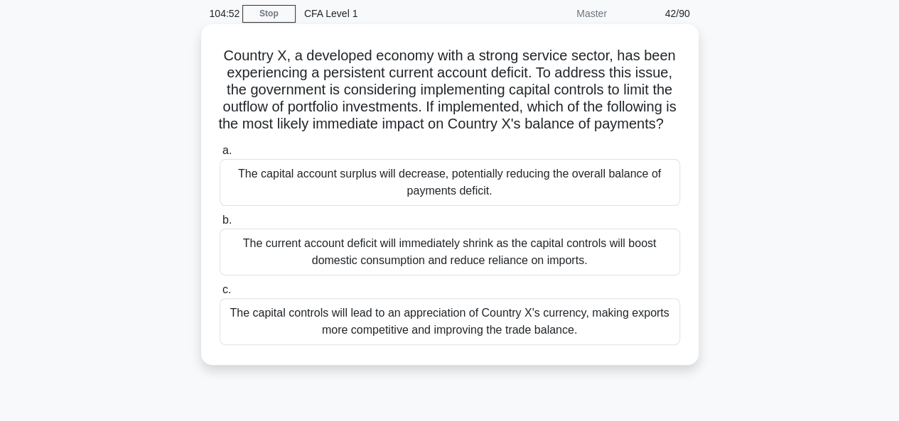
scroll to position [55, 0]
click at [490, 202] on div "The capital account surplus will decrease, potentially reducing the overall bal…" at bounding box center [450, 182] width 460 height 47
click at [220, 156] on input "a. The capital account surplus will decrease, potentially reducing the overall …" at bounding box center [220, 150] width 0 height 9
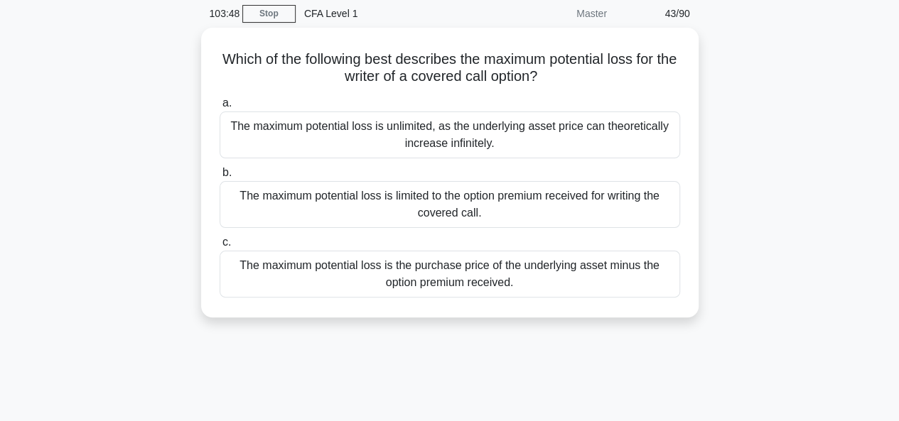
scroll to position [0, 0]
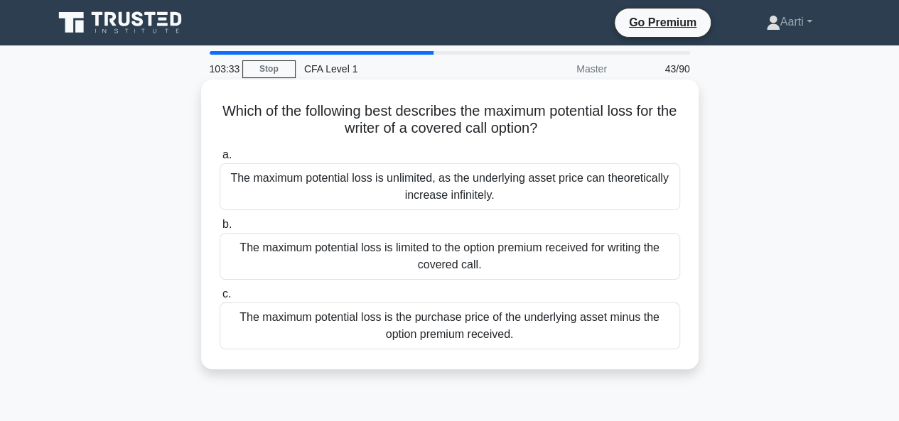
click at [413, 187] on div "The maximum potential loss is unlimited, as the underlying asset price can theo…" at bounding box center [450, 186] width 460 height 47
click at [220, 160] on input "a. The maximum potential loss is unlimited, as the underlying asset price can t…" at bounding box center [220, 155] width 0 height 9
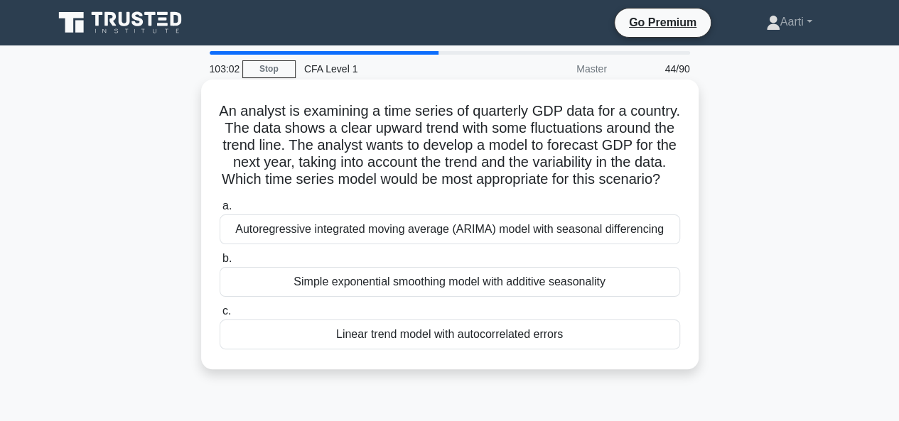
click at [534, 244] on div "Autoregressive integrated moving average (ARIMA) model with seasonal differenci…" at bounding box center [450, 230] width 460 height 30
click at [220, 211] on input "a. Autoregressive integrated moving average (ARIMA) model with seasonal differe…" at bounding box center [220, 206] width 0 height 9
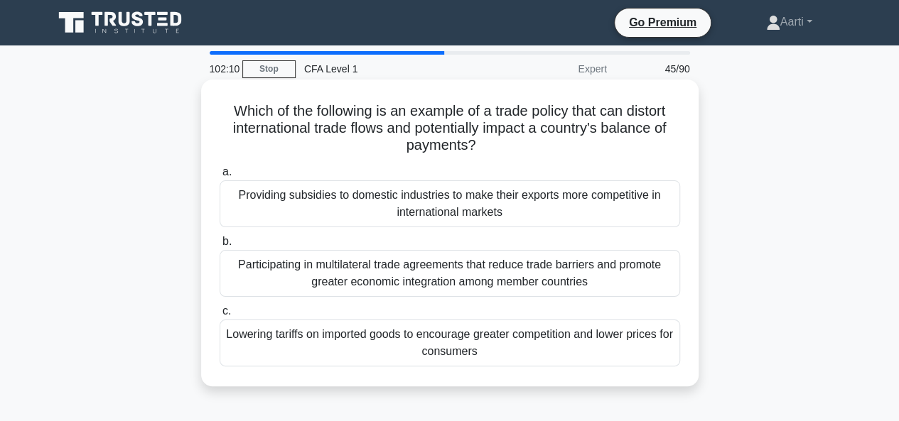
click at [500, 211] on div "Providing subsidies to domestic industries to make their exports more competiti…" at bounding box center [450, 203] width 460 height 47
click at [220, 177] on input "a. Providing subsidies to domestic industries to make their exports more compet…" at bounding box center [220, 172] width 0 height 9
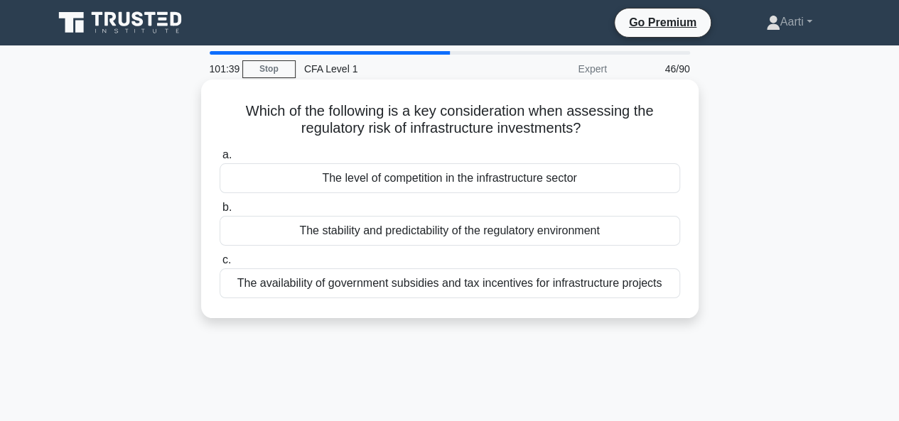
click at [413, 225] on div "The stability and predictability of the regulatory environment" at bounding box center [450, 231] width 460 height 30
click at [220, 212] on input "b. The stability and predictability of the regulatory environment" at bounding box center [220, 207] width 0 height 9
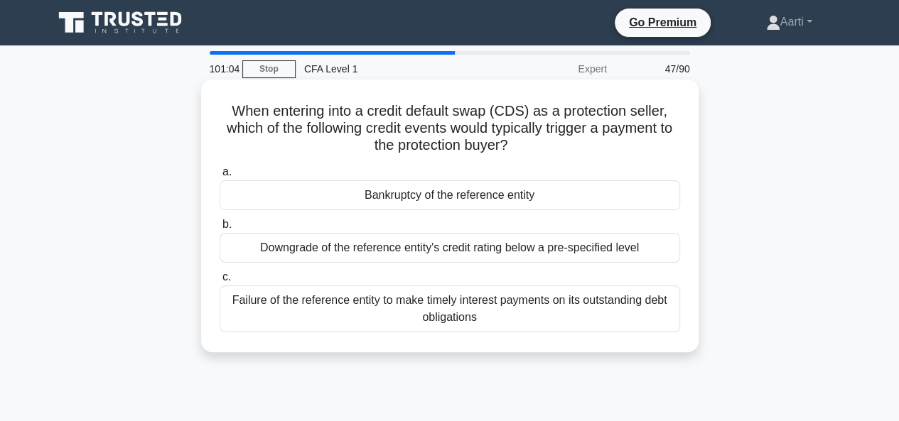
click at [405, 197] on div "Bankruptcy of the reference entity" at bounding box center [450, 195] width 460 height 30
click at [220, 177] on input "a. Bankruptcy of the reference entity" at bounding box center [220, 172] width 0 height 9
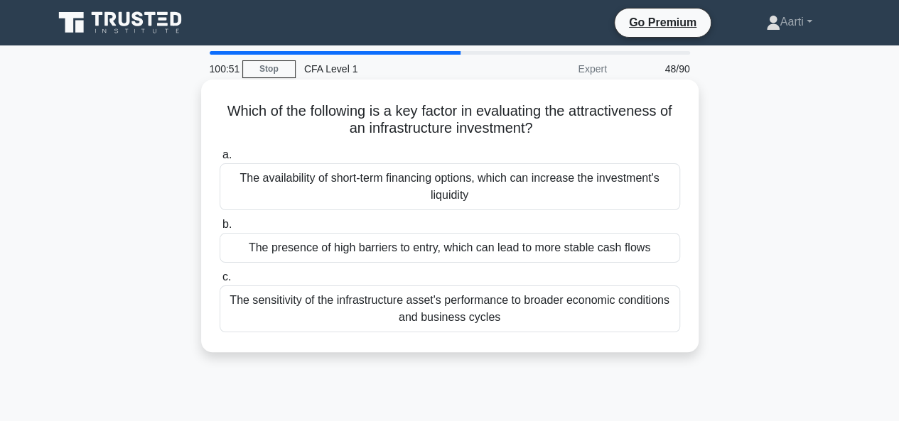
click at [409, 247] on div "The presence of high barriers to entry, which can lead to more stable cash flows" at bounding box center [450, 248] width 460 height 30
click at [220, 229] on input "b. The presence of high barriers to entry, which can lead to more stable cash f…" at bounding box center [220, 224] width 0 height 9
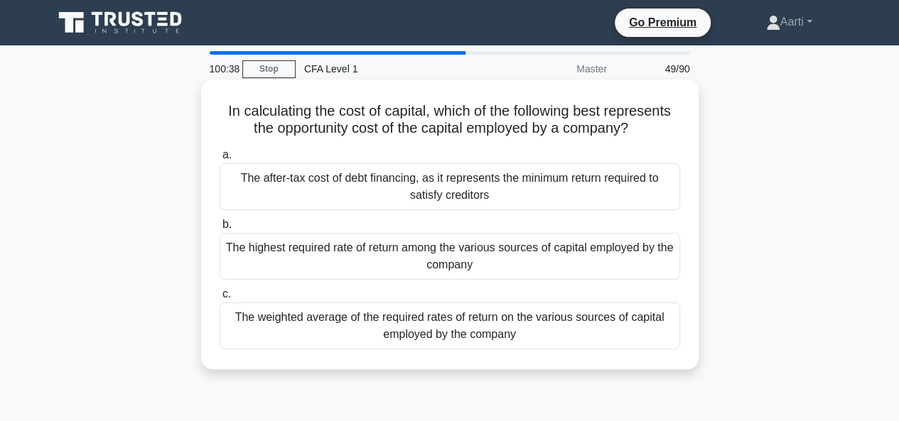
click at [441, 187] on div "The after-tax cost of debt financing, as it represents the minimum return requi…" at bounding box center [450, 186] width 460 height 47
click at [220, 160] on input "a. The after-tax cost of debt financing, as it represents the minimum return re…" at bounding box center [220, 155] width 0 height 9
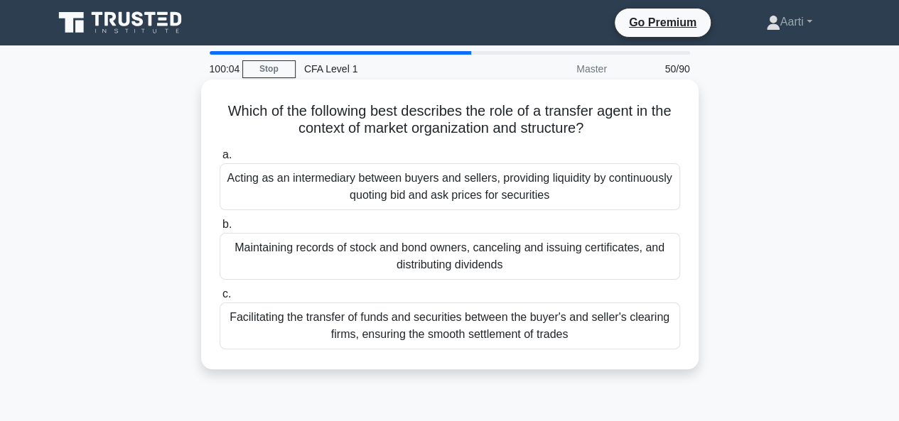
click at [419, 275] on div "Maintaining records of stock and bond owners, canceling and issuing certificate…" at bounding box center [450, 256] width 460 height 47
click at [220, 229] on input "b. Maintaining records of stock and bond owners, canceling and issuing certific…" at bounding box center [220, 224] width 0 height 9
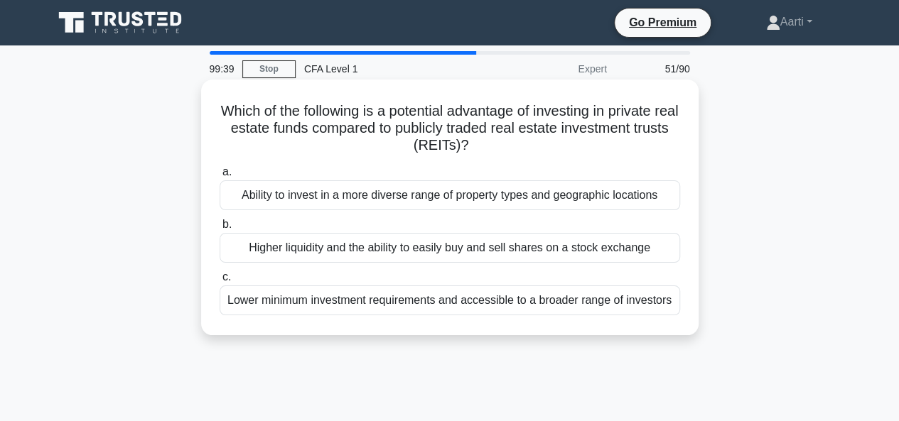
click at [383, 202] on div "Ability to invest in a more diverse range of property types and geographic loca…" at bounding box center [450, 195] width 460 height 30
click at [220, 177] on input "a. Ability to invest in a more diverse range of property types and geographic l…" at bounding box center [220, 172] width 0 height 9
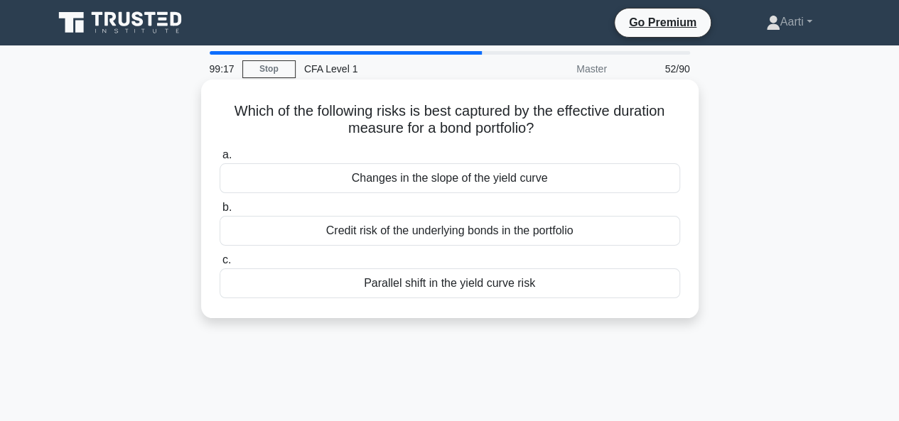
click at [389, 291] on div "Parallel shift in the yield curve risk" at bounding box center [450, 284] width 460 height 30
click at [220, 265] on input "c. Parallel shift in the yield curve risk" at bounding box center [220, 260] width 0 height 9
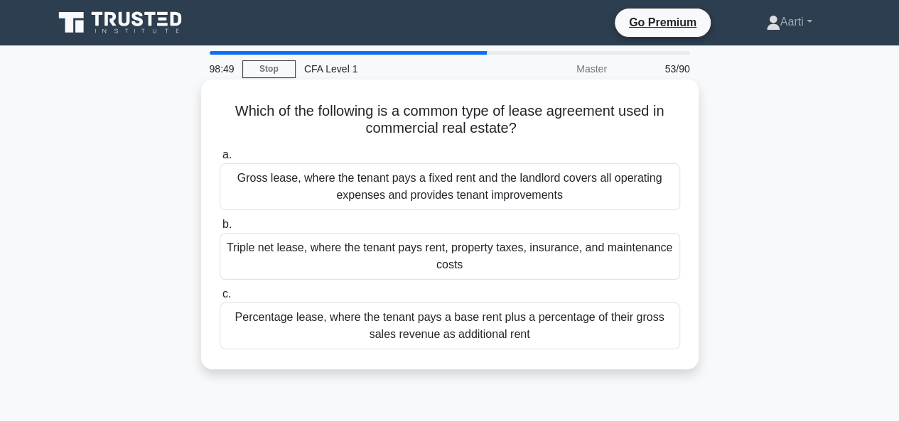
click at [391, 258] on div "Triple net lease, where the tenant pays rent, property taxes, insurance, and ma…" at bounding box center [450, 256] width 460 height 47
click at [220, 229] on input "b. Triple net lease, where the tenant pays rent, property taxes, insurance, and…" at bounding box center [220, 224] width 0 height 9
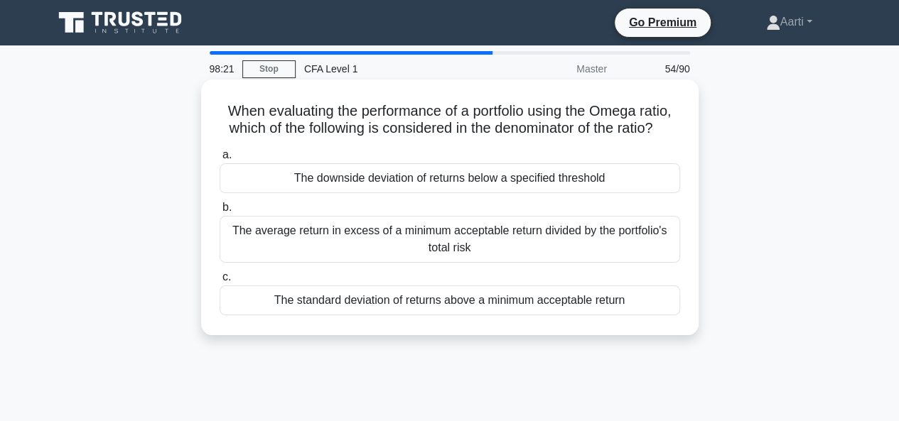
click at [354, 193] on div "The downside deviation of returns below a specified threshold" at bounding box center [450, 178] width 460 height 30
click at [220, 160] on input "a. The downside deviation of returns below a specified threshold" at bounding box center [220, 155] width 0 height 9
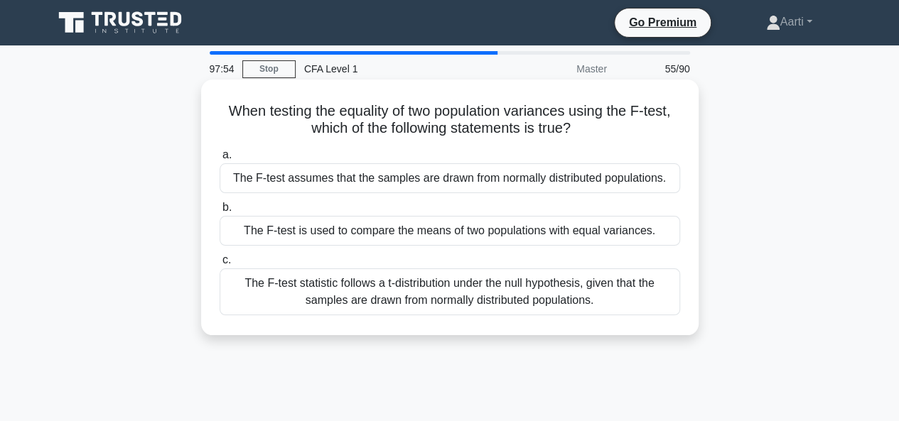
click at [388, 184] on div "The F-test assumes that the samples are drawn from normally distributed populat…" at bounding box center [450, 178] width 460 height 30
click at [220, 160] on input "a. The F-test assumes that the samples are drawn from normally distributed popu…" at bounding box center [220, 155] width 0 height 9
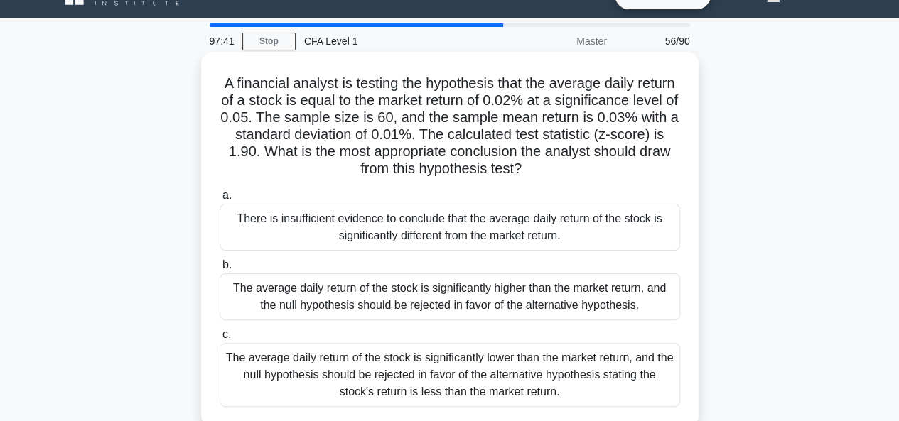
scroll to position [28, 0]
click at [366, 289] on div "The average daily return of the stock is significantly higher than the market r…" at bounding box center [450, 296] width 460 height 47
click at [220, 269] on input "b. The average daily return of the stock is significantly higher than the marke…" at bounding box center [220, 264] width 0 height 9
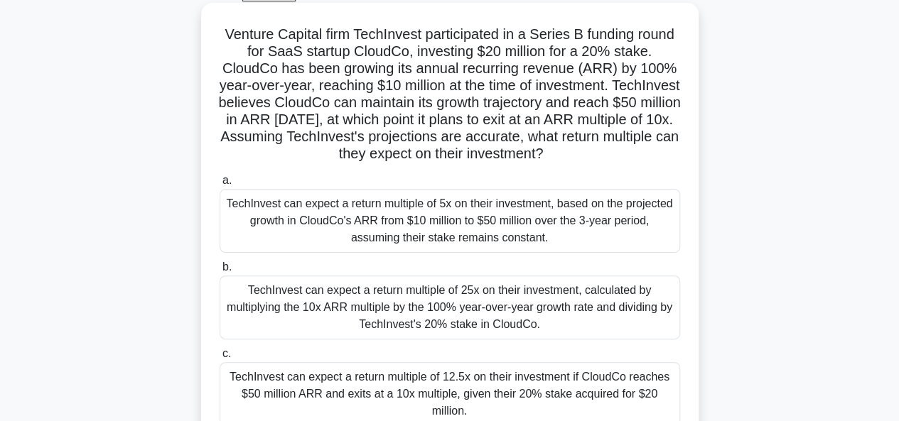
scroll to position [76, 0]
click at [459, 369] on div "TechInvest can expect a return multiple of 12.5x on their investment if CloudCo…" at bounding box center [450, 395] width 460 height 64
click at [220, 359] on input "c. TechInvest can expect a return multiple of 12.5x on their investment if Clou…" at bounding box center [220, 354] width 0 height 9
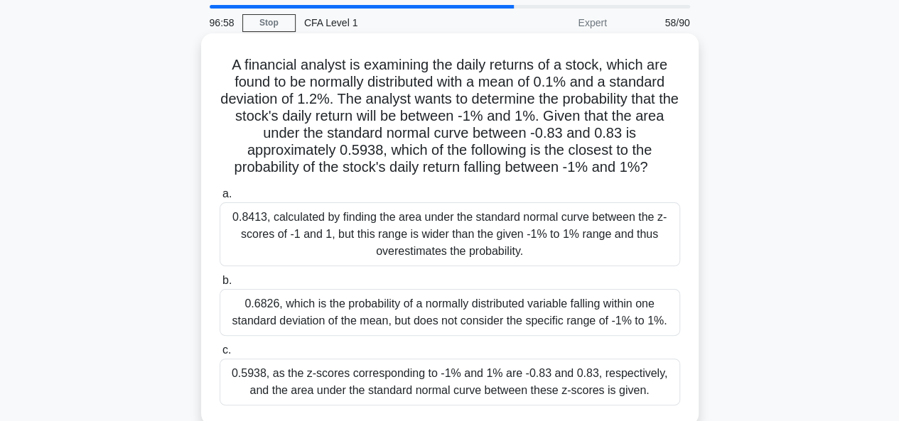
scroll to position [48, 0]
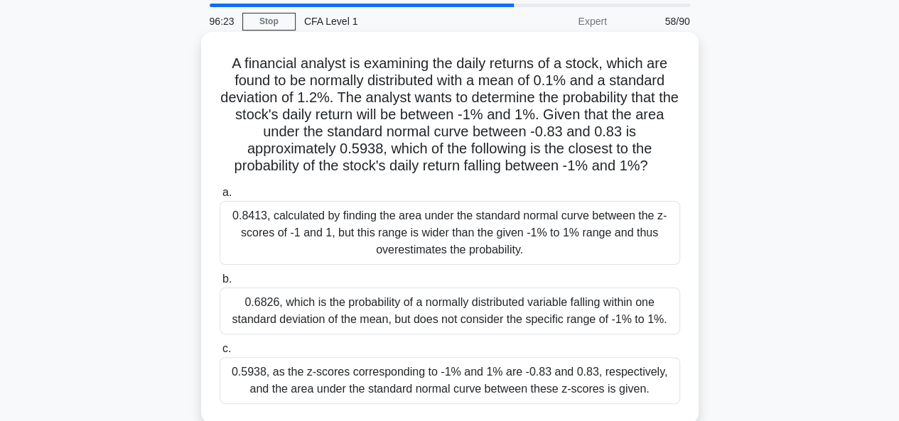
click at [447, 376] on div "0.5938, as the z-scores corresponding to -1% and 1% are -0.83 and 0.83, respect…" at bounding box center [450, 380] width 460 height 47
click at [220, 354] on input "c. 0.5938, as the z-scores corresponding to -1% and 1% are -0.83 and 0.83, resp…" at bounding box center [220, 349] width 0 height 9
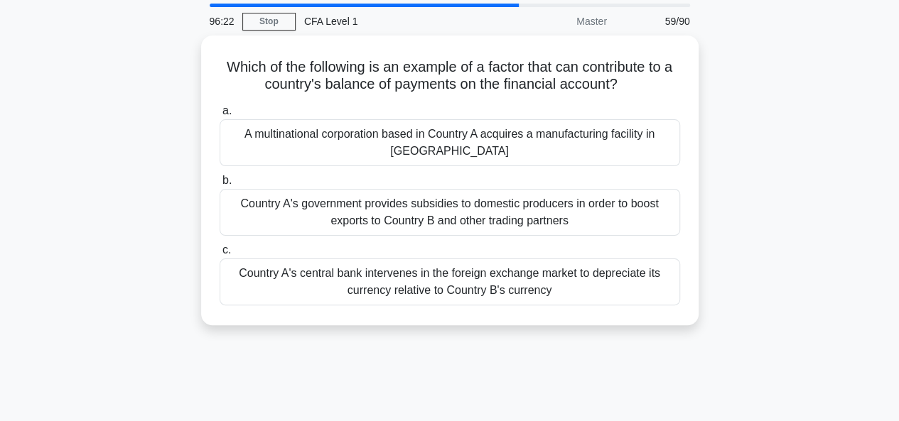
scroll to position [0, 0]
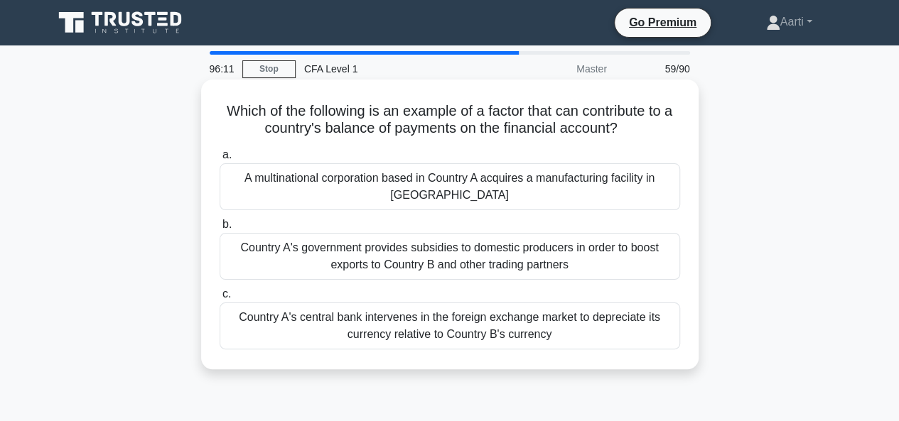
click at [447, 250] on div "Country A's government provides subsidies to domestic producers in order to boo…" at bounding box center [450, 256] width 460 height 47
click at [220, 229] on input "b. Country A's government provides subsidies to domestic producers in order to …" at bounding box center [220, 224] width 0 height 9
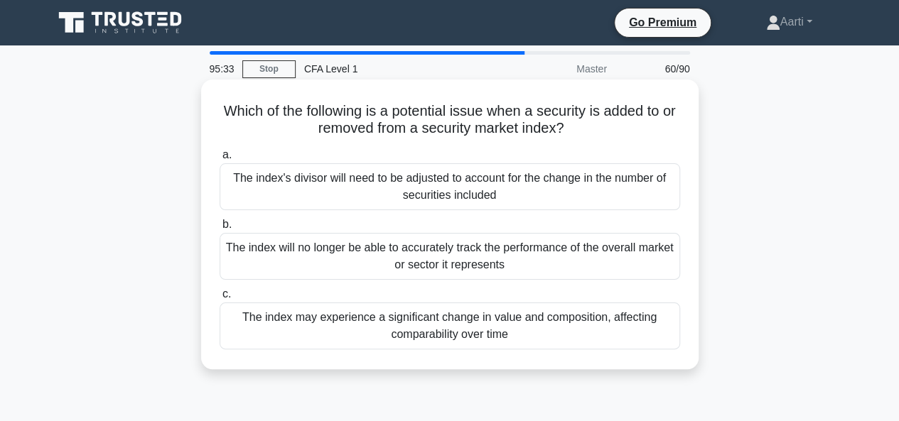
click at [432, 326] on div "The index may experience a significant change in value and composition, affecti…" at bounding box center [450, 326] width 460 height 47
click at [220, 299] on input "c. The index may experience a significant change in value and composition, affe…" at bounding box center [220, 294] width 0 height 9
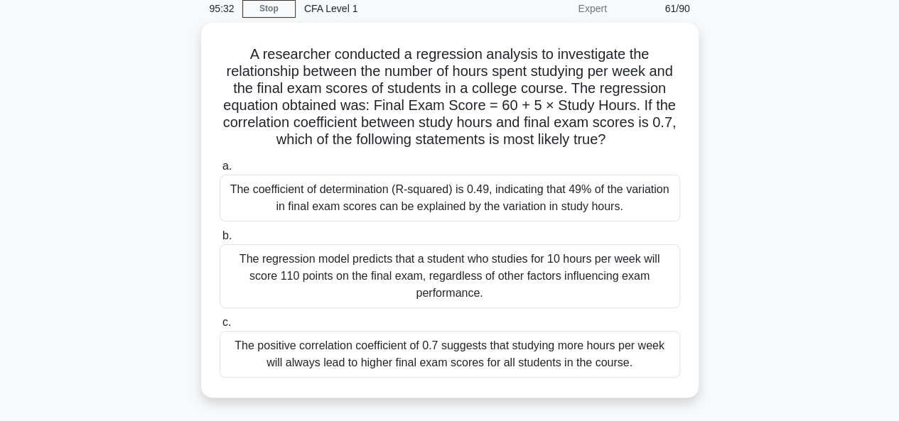
scroll to position [65, 0]
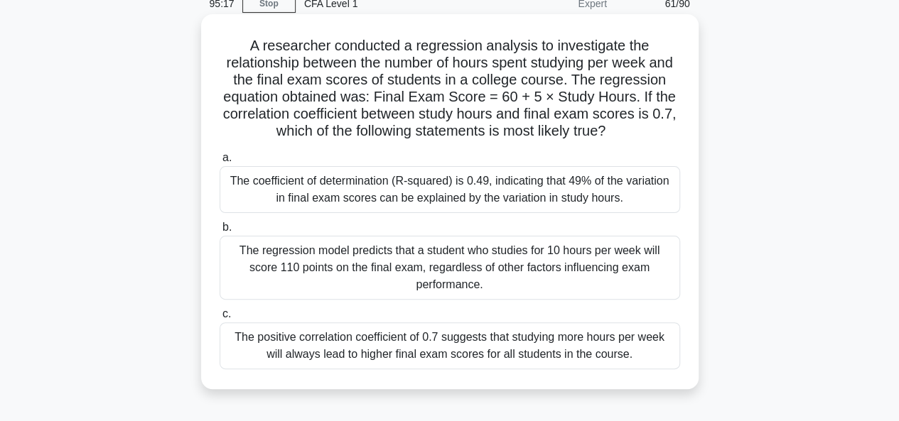
click at [425, 258] on div "The regression model predicts that a student who studies for 10 hours per week …" at bounding box center [450, 268] width 460 height 64
click at [220, 232] on input "b. The regression model predicts that a student who studies for 10 hours per we…" at bounding box center [220, 227] width 0 height 9
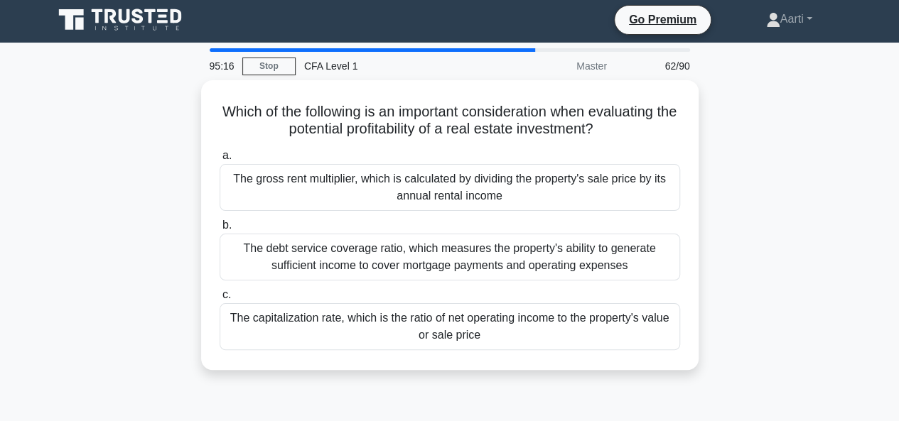
scroll to position [12, 0]
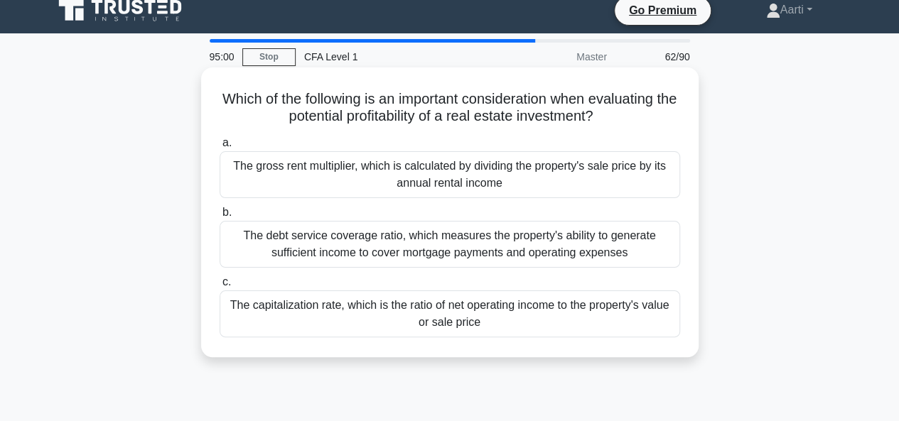
click at [402, 178] on div "The gross rent multiplier, which is calculated by dividing the property's sale …" at bounding box center [450, 174] width 460 height 47
click at [220, 148] on input "a. The gross rent multiplier, which is calculated by dividing the property's sa…" at bounding box center [220, 143] width 0 height 9
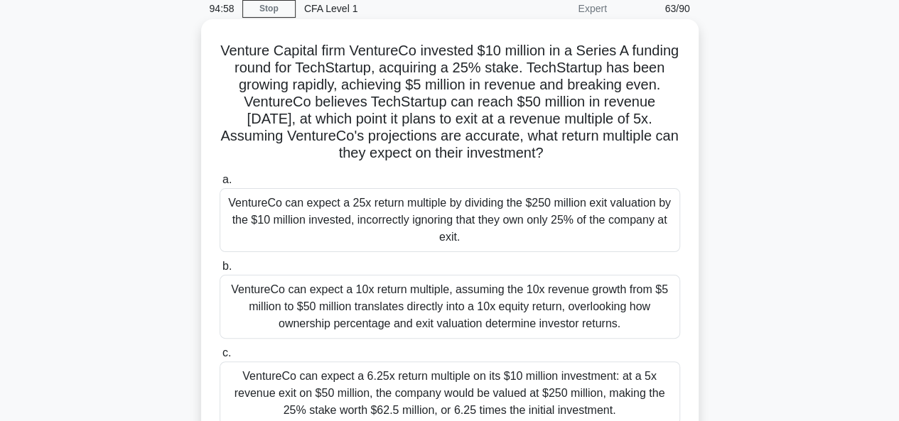
scroll to position [70, 0]
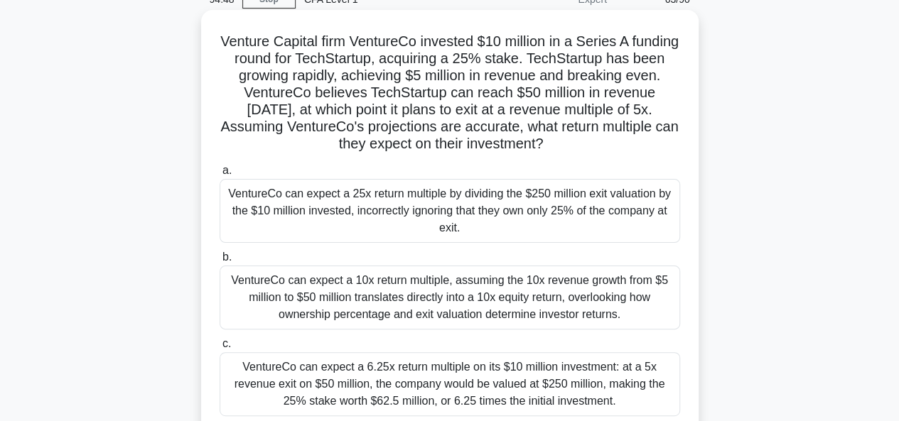
click at [414, 207] on div "VentureCo can expect a 25x return multiple by dividing the $250 million exit va…" at bounding box center [450, 211] width 460 height 64
click at [220, 175] on input "a. VentureCo can expect a 25x return multiple by dividing the $250 million exit…" at bounding box center [220, 170] width 0 height 9
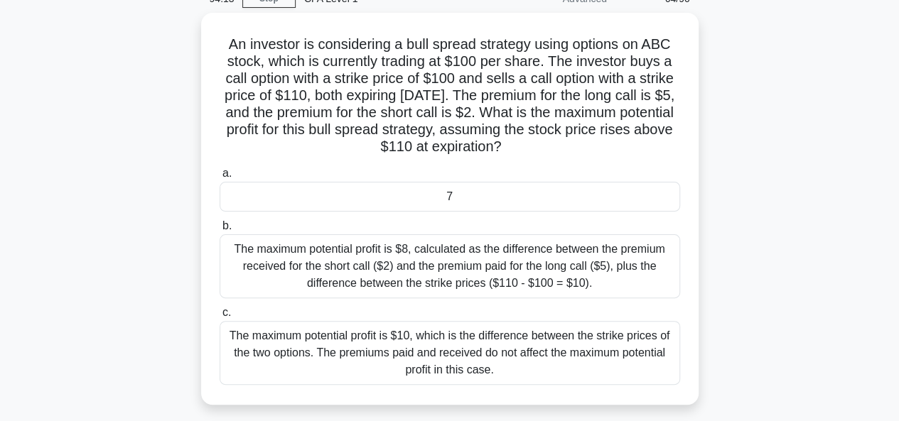
scroll to position [67, 0]
click at [423, 191] on div "7" at bounding box center [450, 196] width 460 height 30
click at [220, 178] on input "a. 7" at bounding box center [220, 172] width 0 height 9
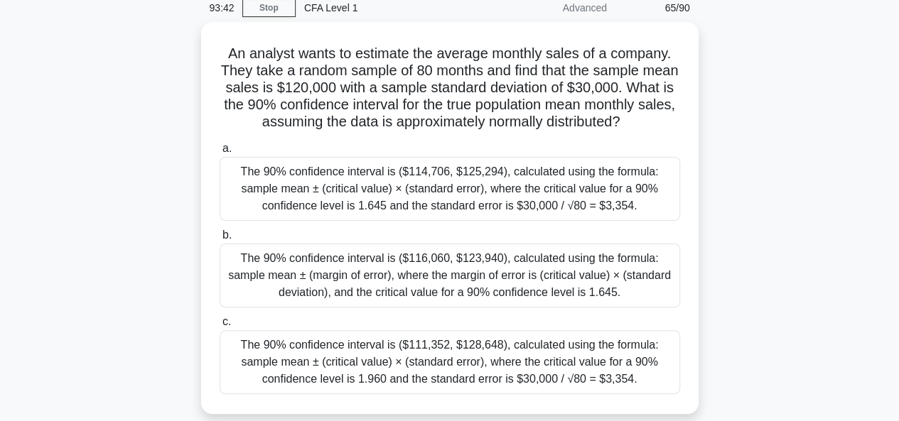
scroll to position [63, 0]
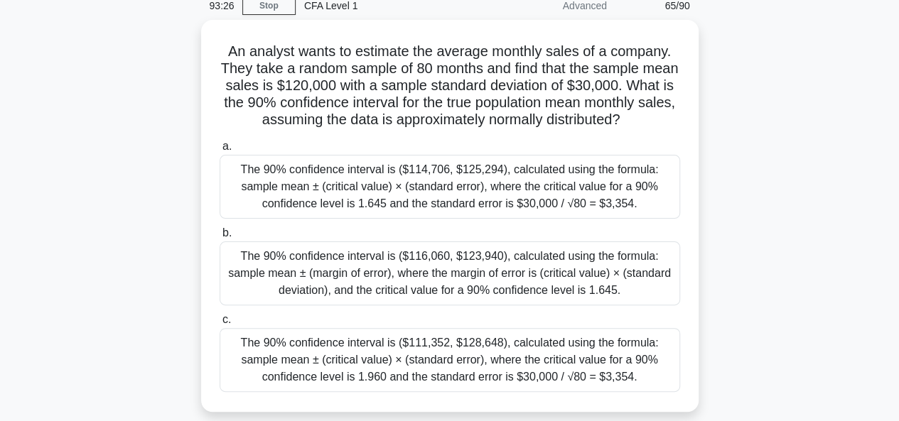
click at [423, 191] on div "The 90% confidence interval is ($114,706, $125,294), calculated using the formu…" at bounding box center [450, 187] width 460 height 64
click at [220, 151] on input "a. The 90% confidence interval is ($114,706, $125,294), calculated using the fo…" at bounding box center [220, 146] width 0 height 9
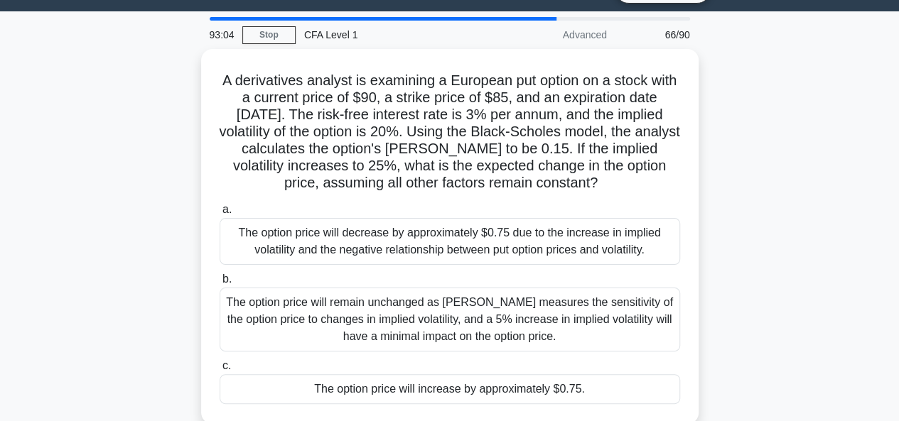
scroll to position [36, 0]
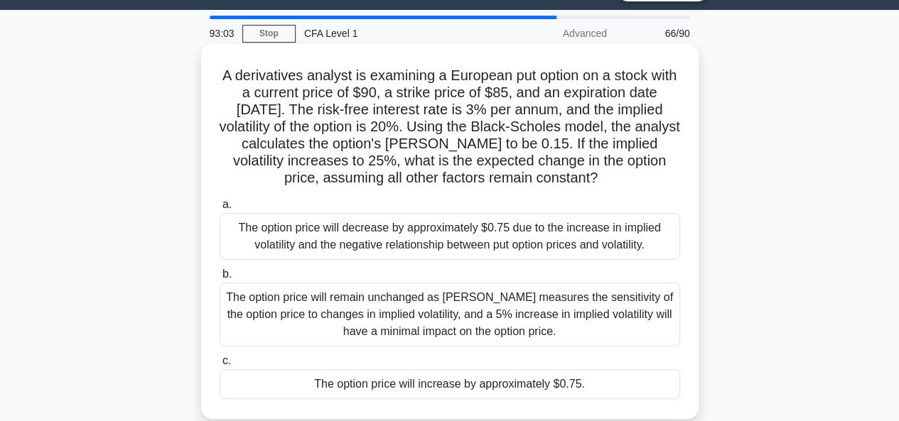
click at [420, 224] on div "The option price will decrease by approximately $0.75 due to the increase in im…" at bounding box center [450, 236] width 460 height 47
click at [220, 210] on input "a. The option price will decrease by approximately $0.75 due to the increase in…" at bounding box center [220, 204] width 0 height 9
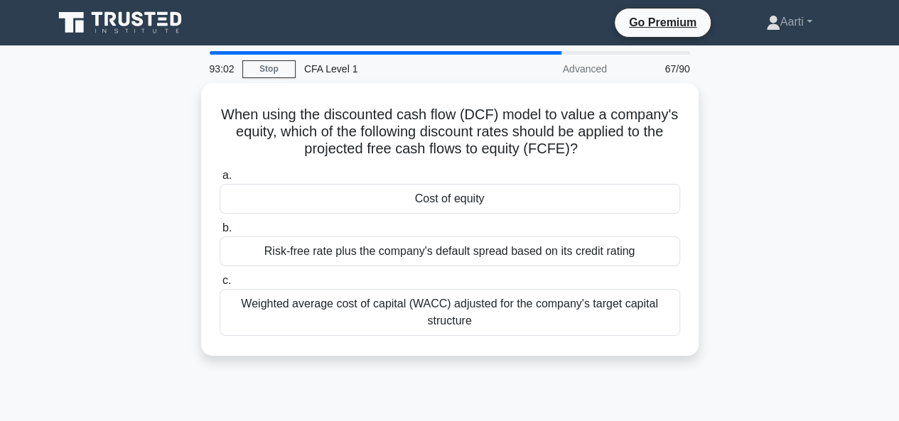
scroll to position [0, 0]
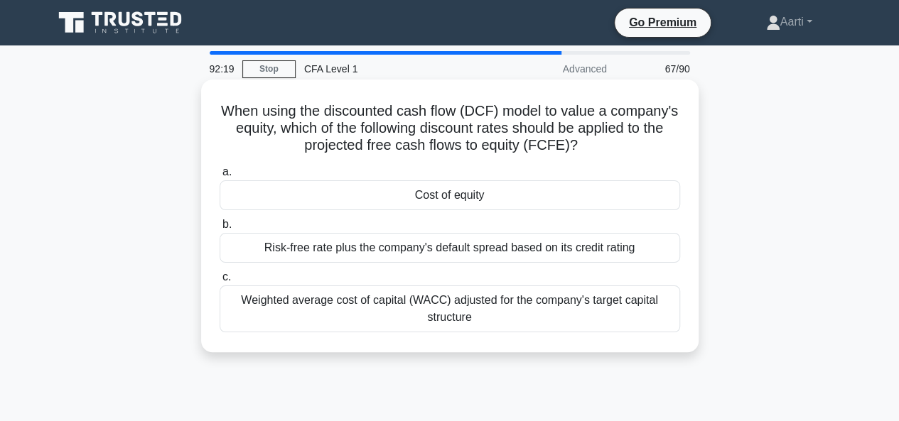
click at [413, 203] on div "Cost of equity" at bounding box center [450, 195] width 460 height 30
click at [220, 177] on input "a. Cost of equity" at bounding box center [220, 172] width 0 height 9
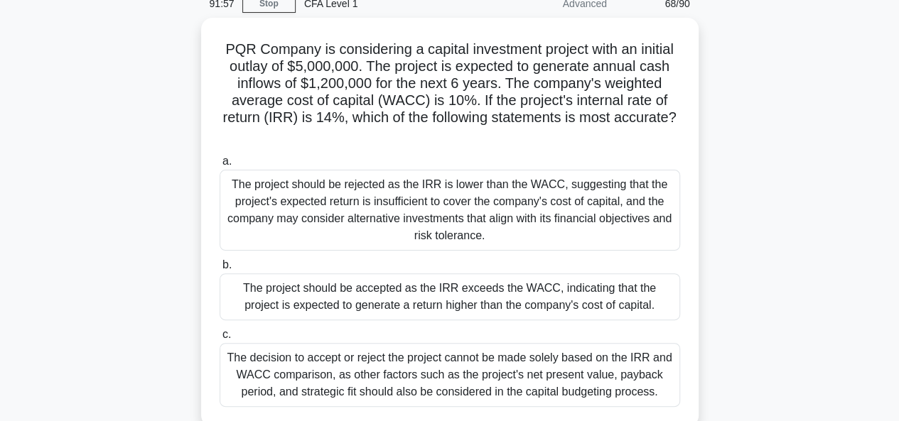
scroll to position [66, 0]
click at [413, 203] on div "The project should be rejected as the IRR is lower than the WACC, suggesting th…" at bounding box center [450, 209] width 460 height 81
click at [220, 166] on input "a. The project should be rejected as the IRR is lower than the WACC, suggesting…" at bounding box center [220, 160] width 0 height 9
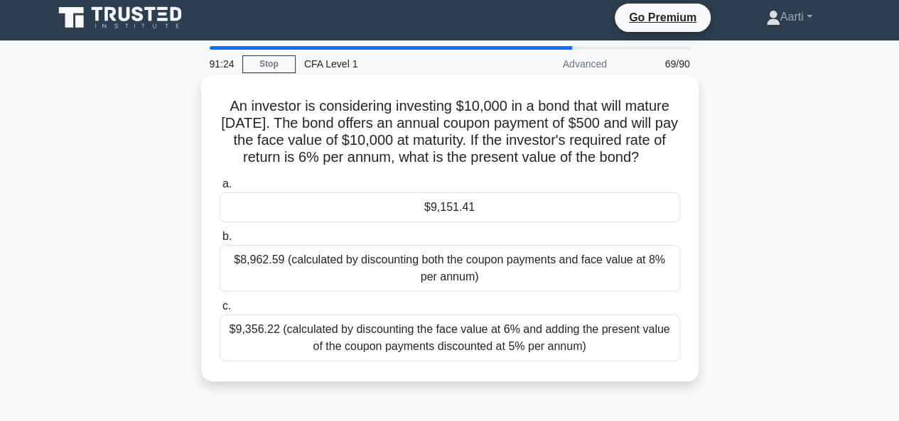
scroll to position [0, 0]
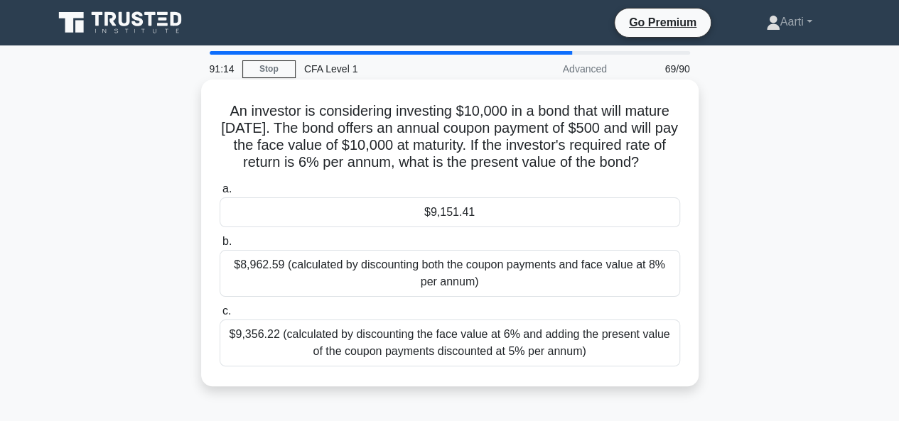
click at [375, 218] on div "$9,151.41" at bounding box center [450, 213] width 460 height 30
click at [220, 194] on input "a. $9,151.41" at bounding box center [220, 189] width 0 height 9
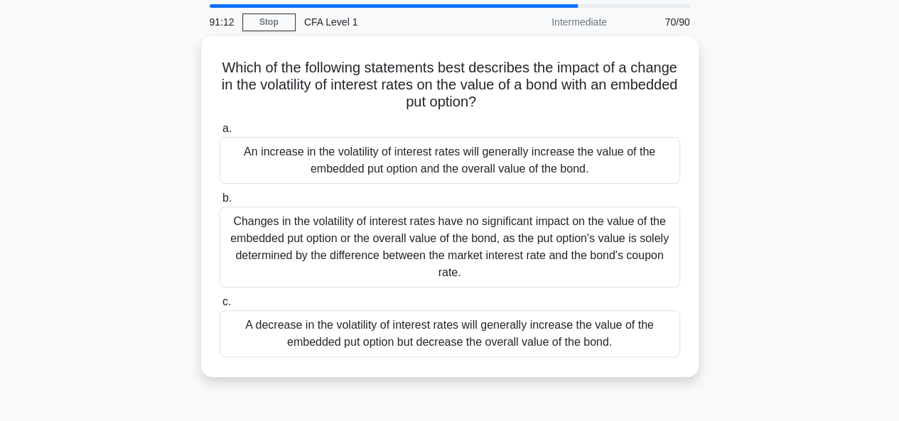
scroll to position [48, 0]
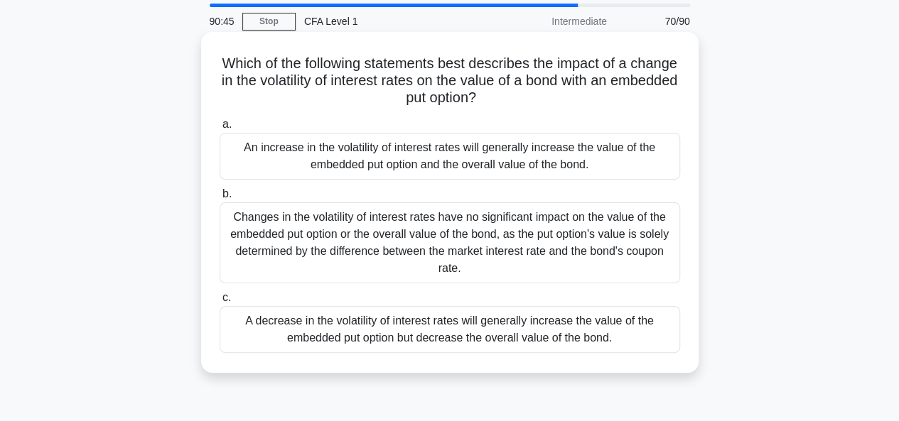
click at [408, 129] on label "a. An increase in the volatility of interest rates will generally increase the …" at bounding box center [450, 148] width 460 height 64
click at [220, 129] on input "a. An increase in the volatility of interest rates will generally increase the …" at bounding box center [220, 124] width 0 height 9
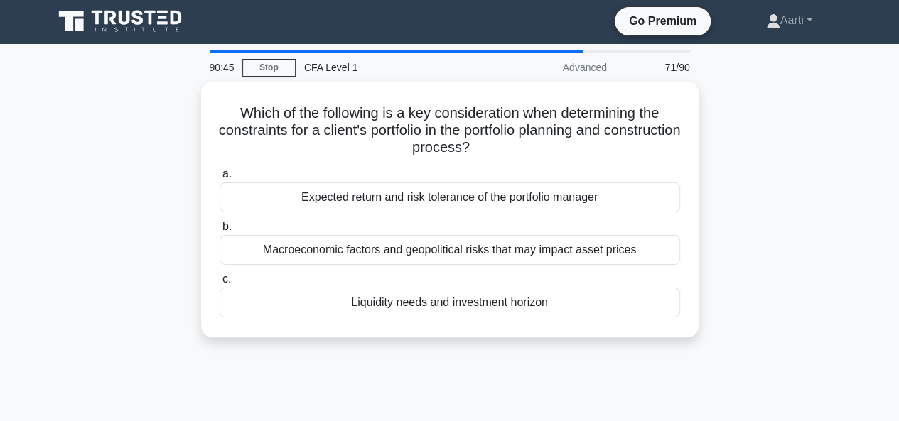
scroll to position [0, 0]
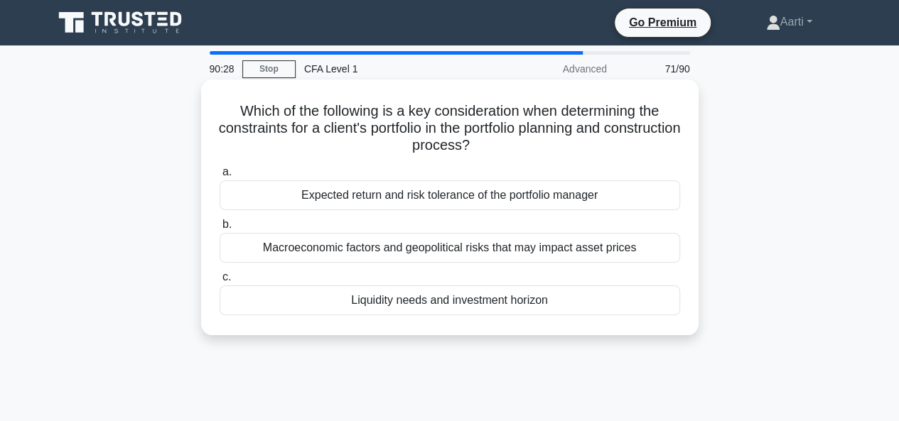
click at [386, 198] on div "Expected return and risk tolerance of the portfolio manager" at bounding box center [450, 195] width 460 height 30
click at [220, 177] on input "a. Expected return and risk tolerance of the portfolio manager" at bounding box center [220, 172] width 0 height 9
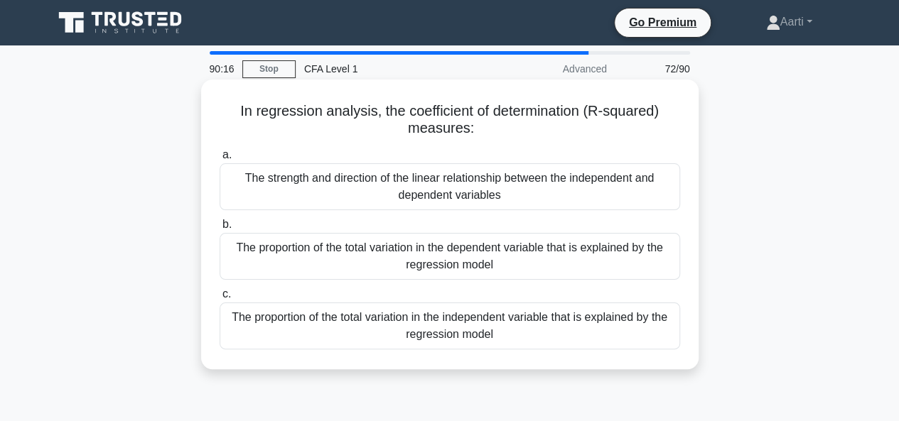
drag, startPoint x: 391, startPoint y: 278, endPoint x: 385, endPoint y: 272, distance: 8.6
click at [385, 272] on div "The proportion of the total variation in the dependent variable that is explain…" at bounding box center [450, 256] width 460 height 47
click at [220, 229] on input "b. The proportion of the total variation in the dependent variable that is expl…" at bounding box center [220, 224] width 0 height 9
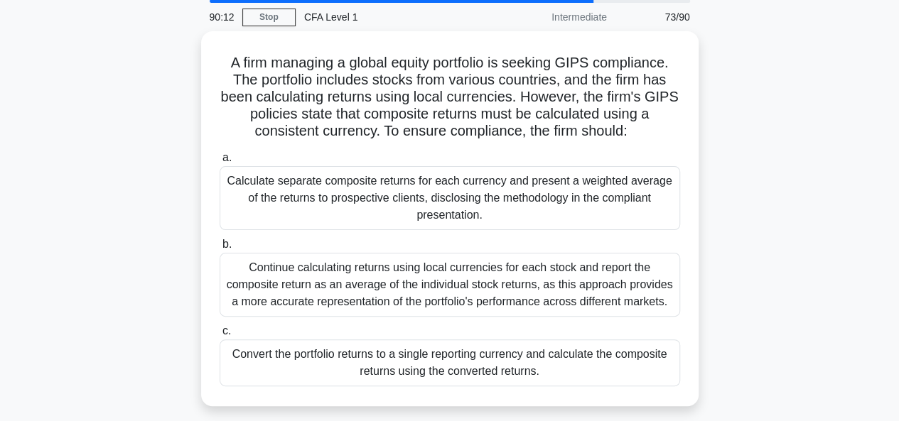
scroll to position [50, 0]
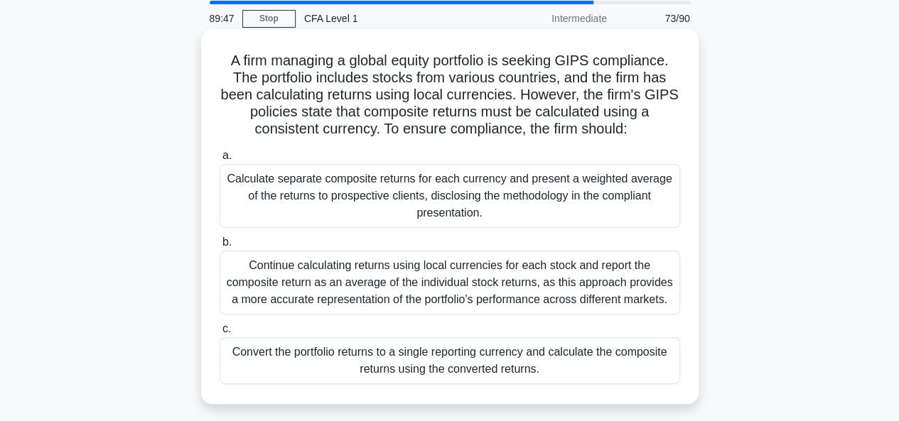
click at [372, 195] on div "Calculate separate composite returns for each currency and present a weighted a…" at bounding box center [450, 196] width 460 height 64
click at [220, 161] on input "a. Calculate separate composite returns for each currency and present a weighte…" at bounding box center [220, 155] width 0 height 9
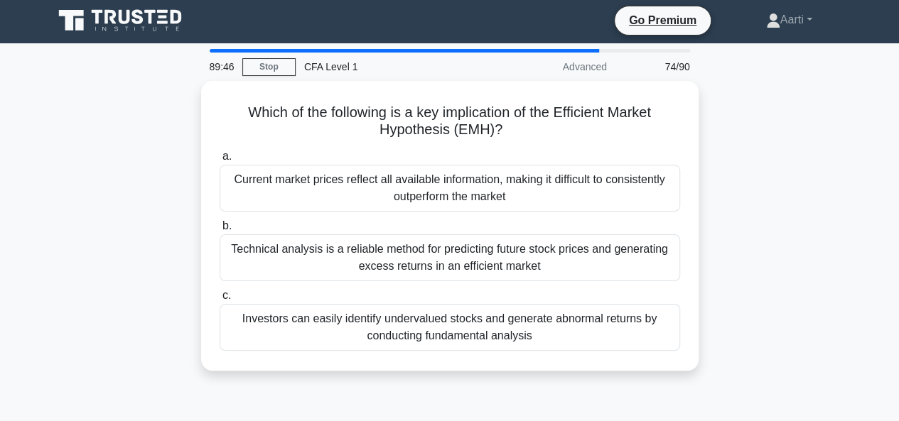
scroll to position [0, 0]
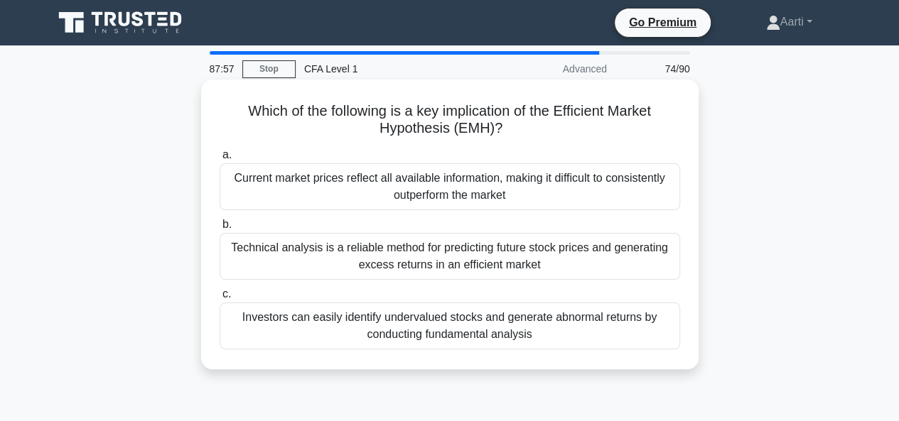
click at [477, 198] on div "Current market prices reflect all available information, making it difficult to…" at bounding box center [450, 186] width 460 height 47
click at [220, 160] on input "a. Current market prices reflect all available information, making it difficult…" at bounding box center [220, 155] width 0 height 9
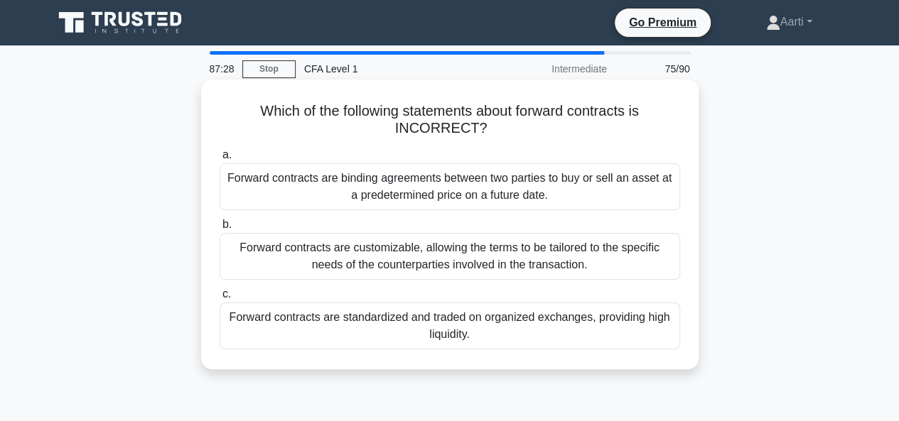
click at [418, 328] on div "Forward contracts are standardized and traded on organized exchanges, providing…" at bounding box center [450, 326] width 460 height 47
click at [220, 299] on input "c. Forward contracts are standardized and traded on organized exchanges, provid…" at bounding box center [220, 294] width 0 height 9
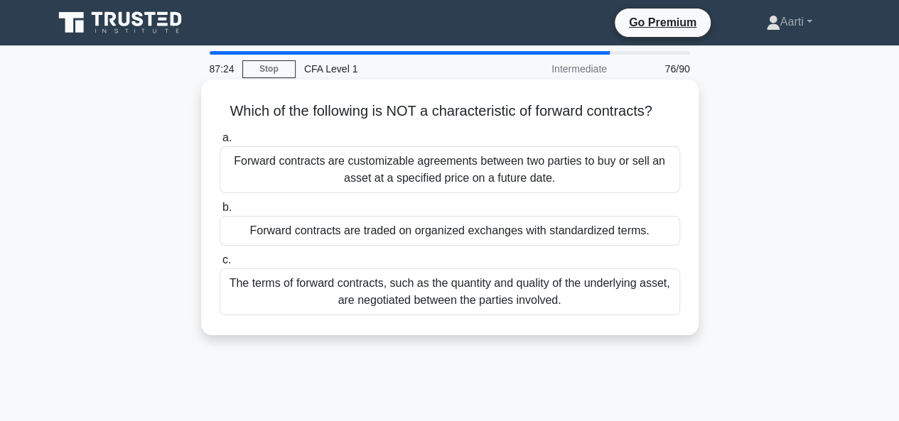
click at [408, 171] on div "Forward contracts are customizable agreements between two parties to buy or sel…" at bounding box center [450, 169] width 460 height 47
click at [220, 143] on input "a. Forward contracts are customizable agreements between two parties to buy or …" at bounding box center [220, 138] width 0 height 9
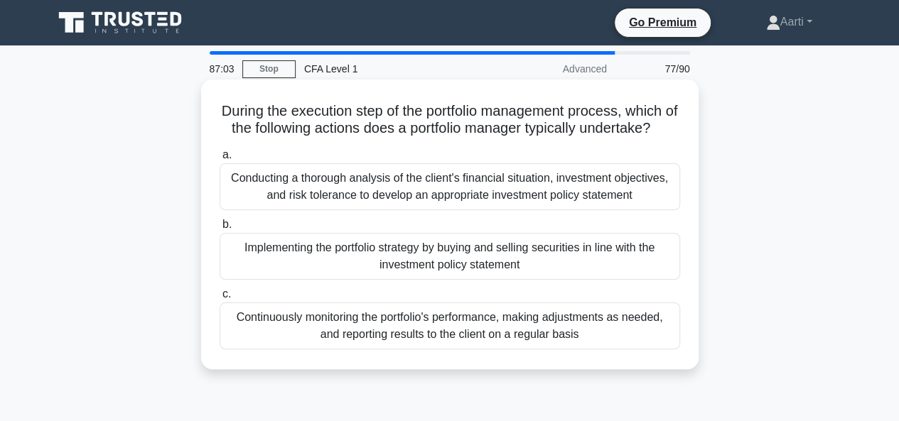
click at [399, 265] on div "Implementing the portfolio strategy by buying and selling securities in line wi…" at bounding box center [450, 256] width 460 height 47
click at [220, 229] on input "b. Implementing the portfolio strategy by buying and selling securities in line…" at bounding box center [220, 224] width 0 height 9
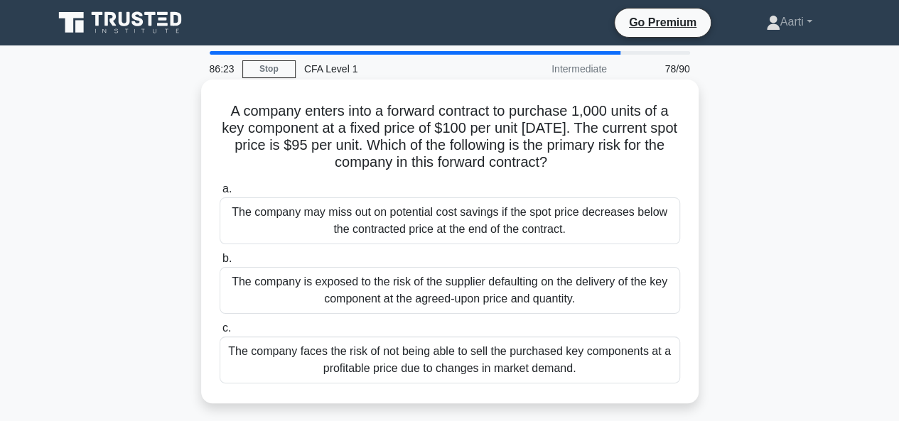
click at [396, 220] on div "The company may miss out on potential cost savings if the spot price decreases …" at bounding box center [450, 221] width 460 height 47
click at [220, 194] on input "a. The company may miss out on potential cost savings if the spot price decreas…" at bounding box center [220, 189] width 0 height 9
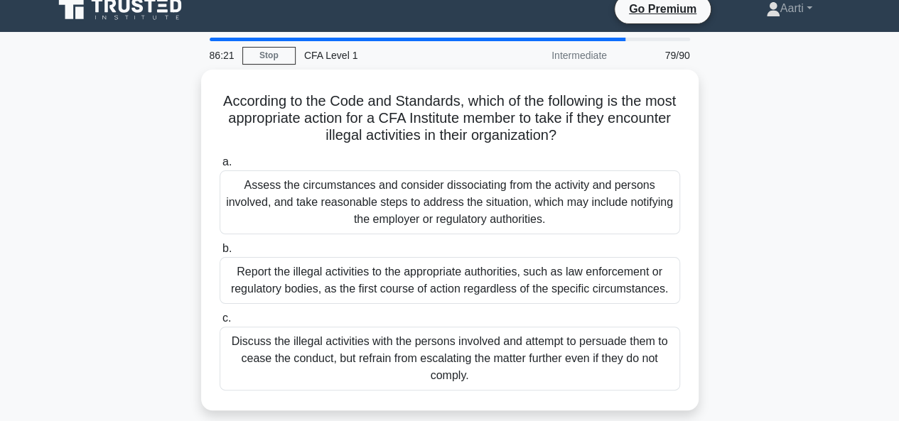
scroll to position [14, 0]
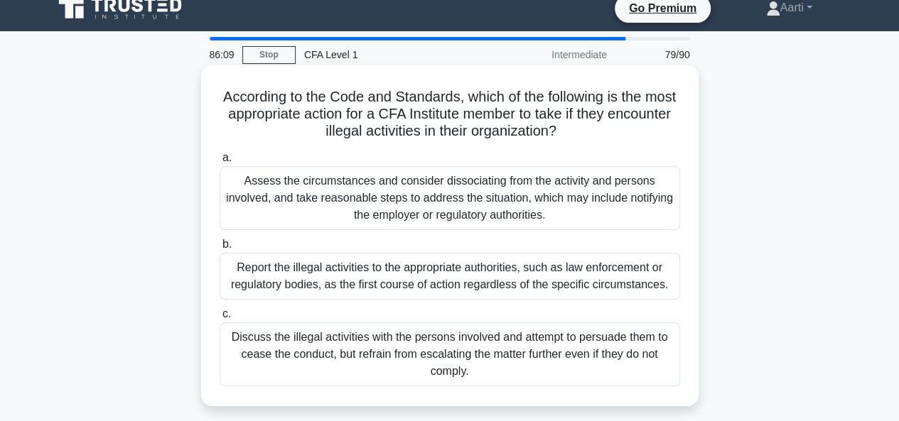
click at [378, 291] on div "Report the illegal activities to the appropriate authorities, such as law enfor…" at bounding box center [450, 276] width 460 height 47
click at [220, 249] on input "b. Report the illegal activities to the appropriate authorities, such as law en…" at bounding box center [220, 244] width 0 height 9
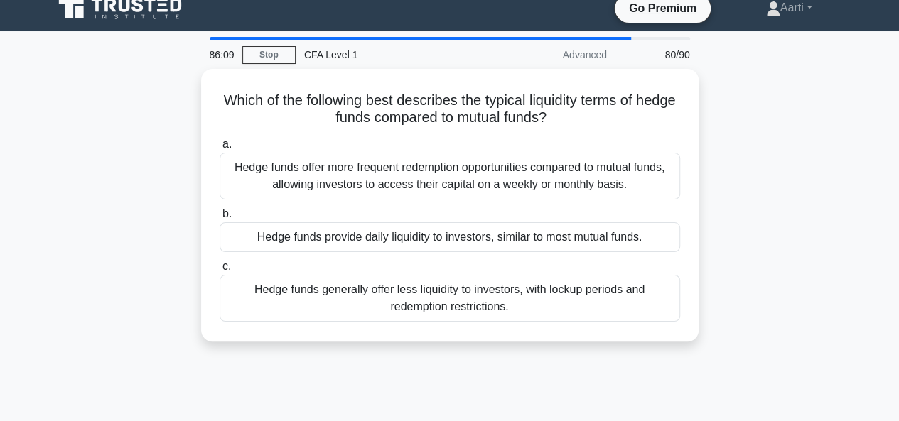
scroll to position [0, 0]
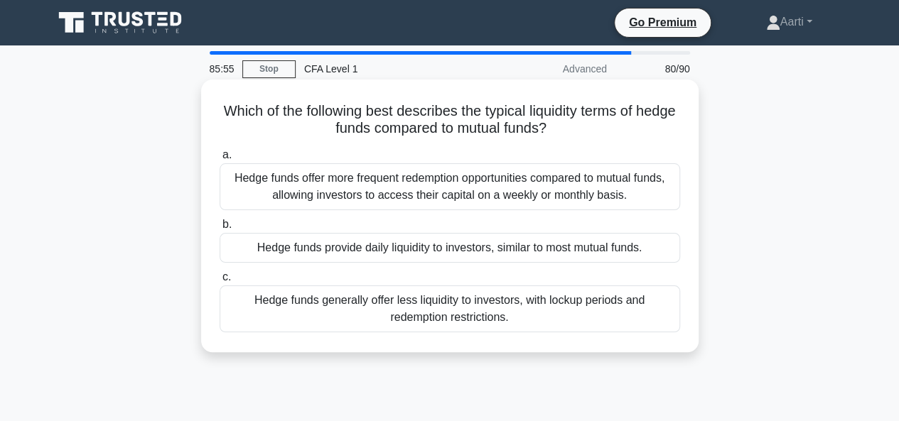
click at [366, 320] on div "Hedge funds generally offer less liquidity to investors, with lockup periods an…" at bounding box center [450, 309] width 460 height 47
click at [220, 282] on input "c. Hedge funds generally offer less liquidity to investors, with lockup periods…" at bounding box center [220, 277] width 0 height 9
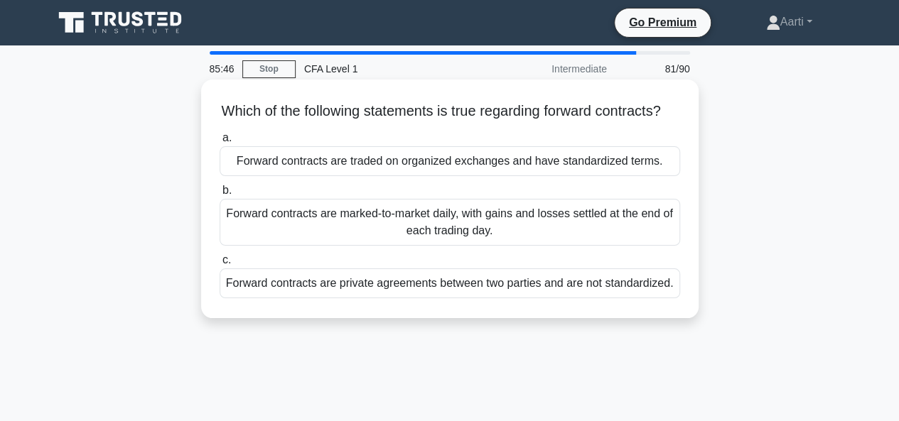
click at [364, 298] on div "Forward contracts are private agreements between two parties and are not standa…" at bounding box center [450, 284] width 460 height 30
click at [220, 265] on input "c. Forward contracts are private agreements between two parties and are not sta…" at bounding box center [220, 260] width 0 height 9
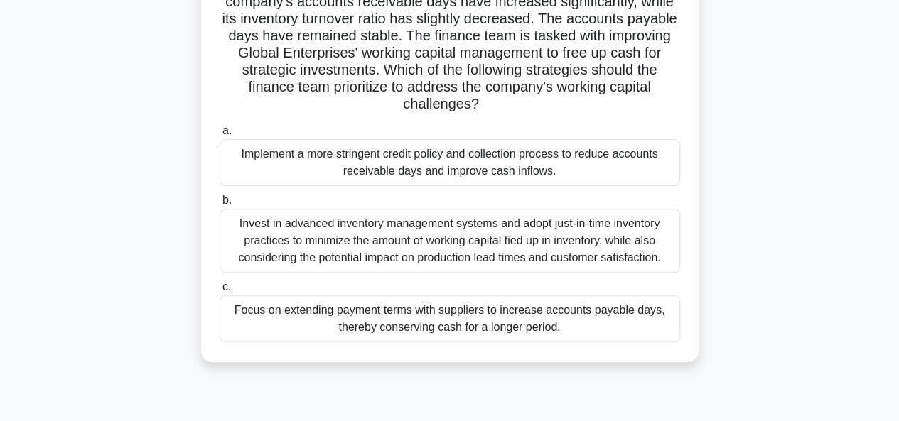
scroll to position [148, 0]
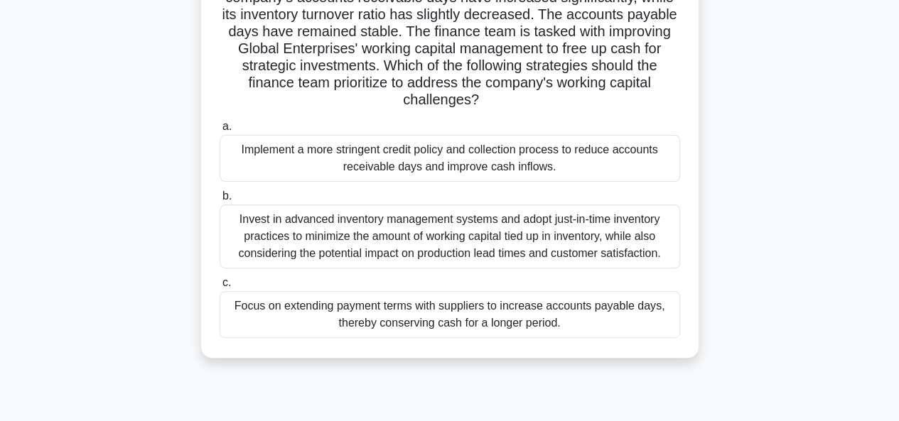
click at [357, 226] on div "Invest in advanced inventory management systems and adopt just-in-time inventor…" at bounding box center [450, 237] width 460 height 64
click at [220, 201] on input "b. Invest in advanced inventory management systems and adopt just-in-time inven…" at bounding box center [220, 196] width 0 height 9
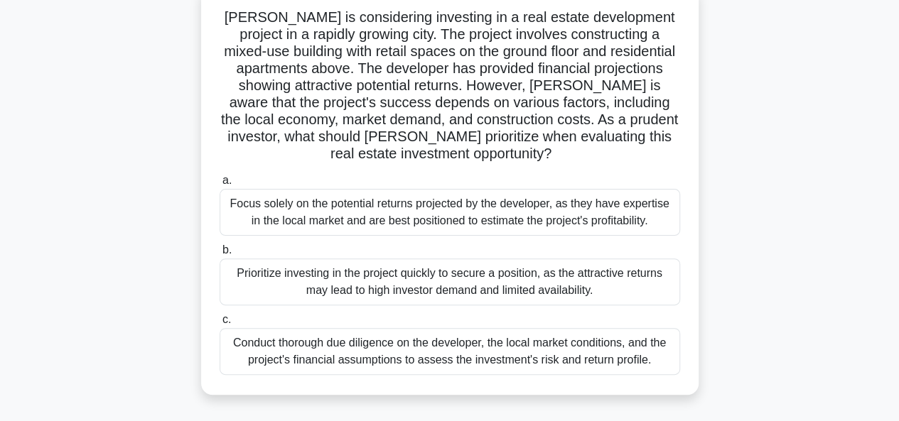
scroll to position [98, 0]
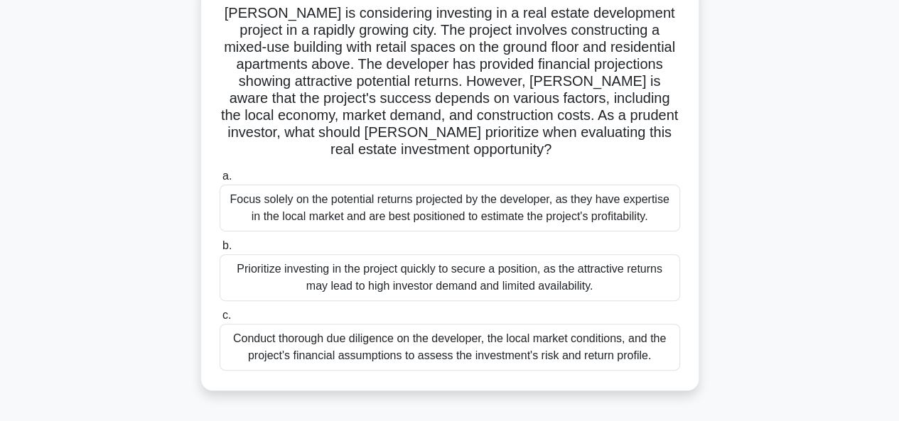
click at [337, 276] on div "Prioritize investing in the project quickly to secure a position, as the attrac…" at bounding box center [450, 277] width 460 height 47
click at [220, 251] on input "b. Prioritize investing in the project quickly to secure a position, as the att…" at bounding box center [220, 246] width 0 height 9
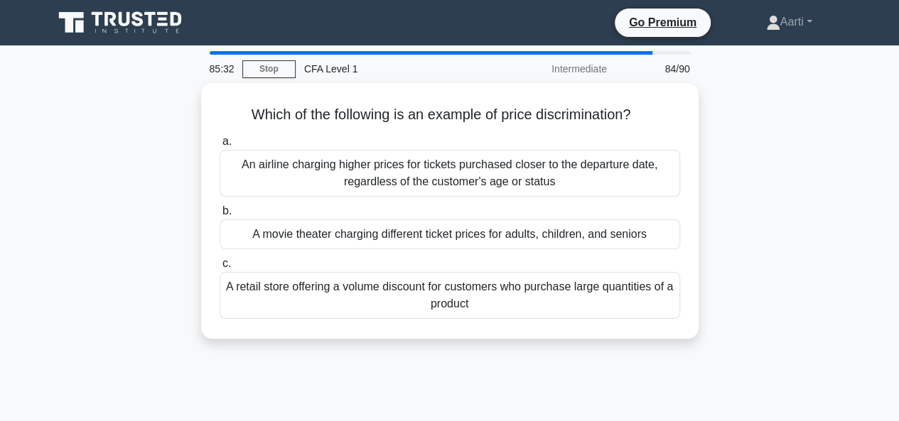
scroll to position [0, 0]
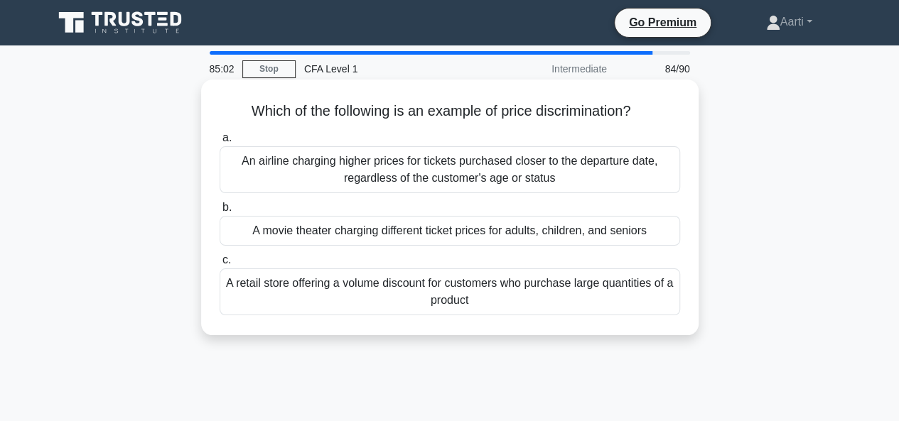
click at [335, 238] on div "A movie theater charging different ticket prices for adults, children, and seni…" at bounding box center [450, 231] width 460 height 30
click at [220, 212] on input "b. A movie theater charging different ticket prices for adults, children, and s…" at bounding box center [220, 207] width 0 height 9
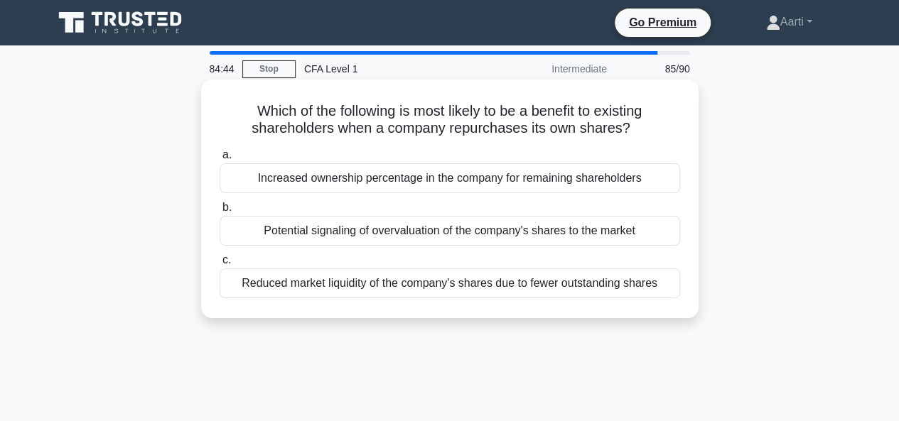
click at [328, 174] on div "Increased ownership percentage in the company for remaining shareholders" at bounding box center [450, 178] width 460 height 30
click at [220, 160] on input "a. Increased ownership percentage in the company for remaining shareholders" at bounding box center [220, 155] width 0 height 9
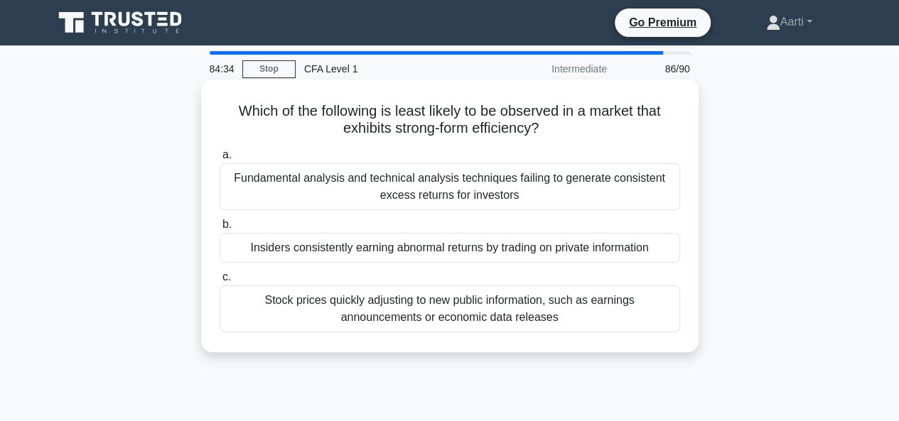
click at [396, 188] on div "Fundamental analysis and technical analysis techniques failing to generate cons…" at bounding box center [450, 186] width 460 height 47
click at [220, 160] on input "a. Fundamental analysis and technical analysis techniques failing to generate c…" at bounding box center [220, 155] width 0 height 9
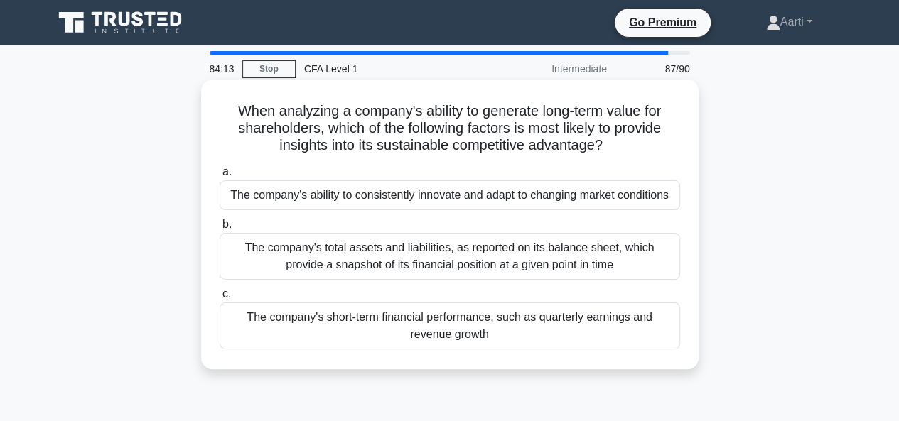
click at [352, 313] on div "The company's short-term financial performance, such as quarterly earnings and …" at bounding box center [450, 326] width 460 height 47
click at [220, 299] on input "c. The company's short-term financial performance, such as quarterly earnings a…" at bounding box center [220, 294] width 0 height 9
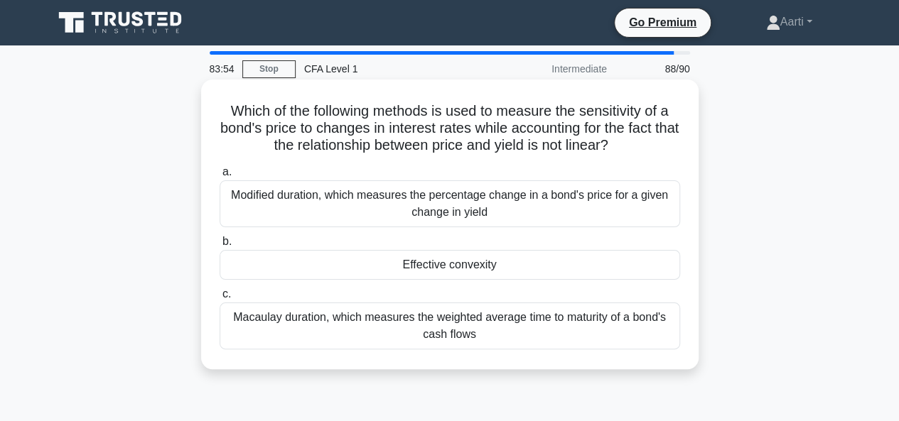
click at [465, 332] on div "Macaulay duration, which measures the weighted average time to maturity of a bo…" at bounding box center [450, 326] width 460 height 47
click at [220, 299] on input "[PERSON_NAME] duration, which measures the weighted average time to maturity of…" at bounding box center [220, 294] width 0 height 9
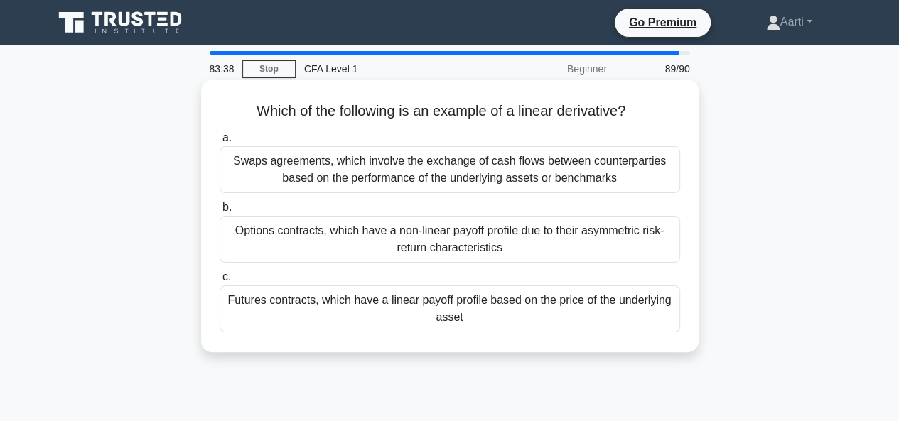
click at [453, 304] on div "Futures contracts, which have a linear payoff profile based on the price of the…" at bounding box center [450, 309] width 460 height 47
click at [220, 282] on input "c. Futures contracts, which have a linear payoff profile based on the price of …" at bounding box center [220, 277] width 0 height 9
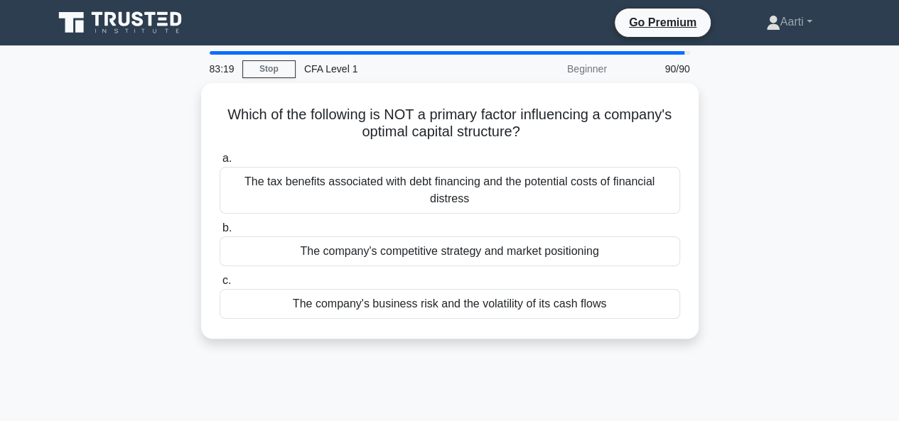
click at [453, 304] on div "The company's business risk and the volatility of its cash flows" at bounding box center [450, 304] width 460 height 30
click at [220, 286] on input "c. The company's business risk and the volatility of its cash flows" at bounding box center [220, 280] width 0 height 9
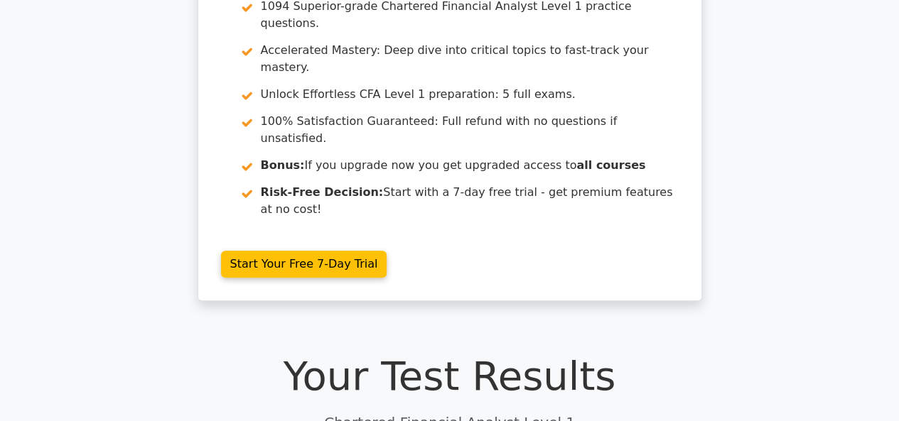
scroll to position [116, 0]
